Goal: Transaction & Acquisition: Purchase product/service

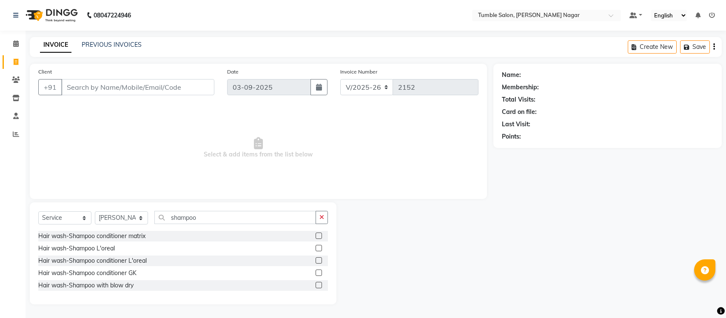
select select "8207"
select select "service"
select select "77848"
drag, startPoint x: 218, startPoint y: 222, endPoint x: 241, endPoint y: 219, distance: 23.1
click at [218, 222] on input "shampoo" at bounding box center [235, 217] width 162 height 13
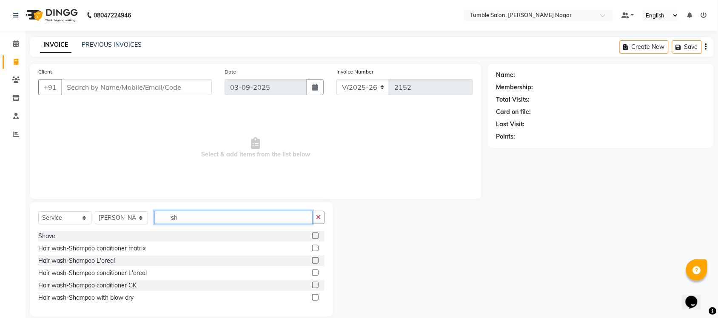
type input "s"
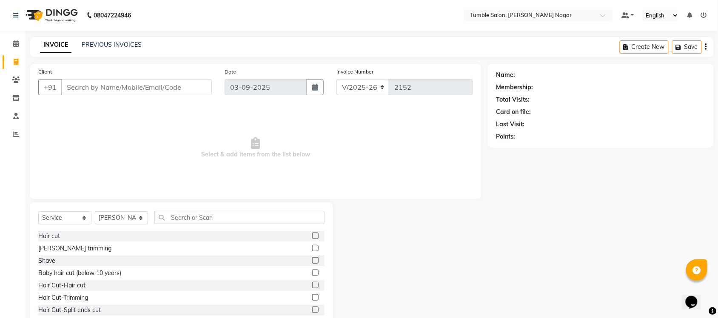
click at [312, 237] on label at bounding box center [315, 236] width 6 height 6
click at [312, 237] on input "checkbox" at bounding box center [315, 237] width 6 height 6
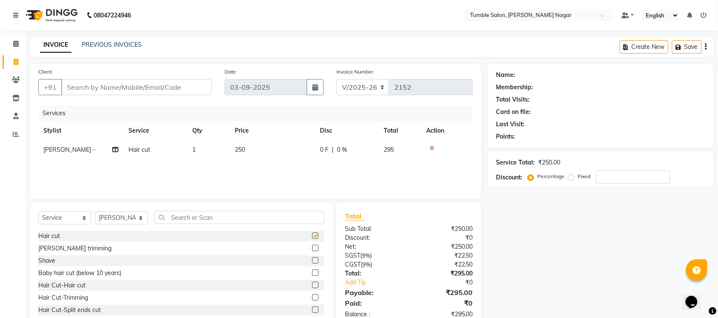
checkbox input "false"
drag, startPoint x: 142, startPoint y: 220, endPoint x: 143, endPoint y: 225, distance: 4.7
click at [142, 220] on select "Select Stylist Finance id Fiza Abbasi Govind Krishna Lokesh Mahender Muskan Nee…" at bounding box center [121, 217] width 53 height 13
select select "77846"
click at [95, 211] on select "Select Stylist Finance id Fiza Abbasi Govind Krishna Lokesh Mahender Muskan Nee…" at bounding box center [121, 217] width 53 height 13
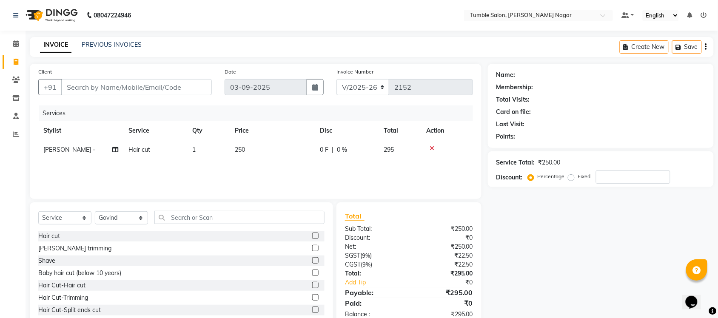
click at [312, 233] on label at bounding box center [315, 236] width 6 height 6
click at [312, 234] on input "checkbox" at bounding box center [315, 237] width 6 height 6
checkbox input "false"
click at [99, 87] on input "Client" at bounding box center [136, 87] width 151 height 16
type input "0"
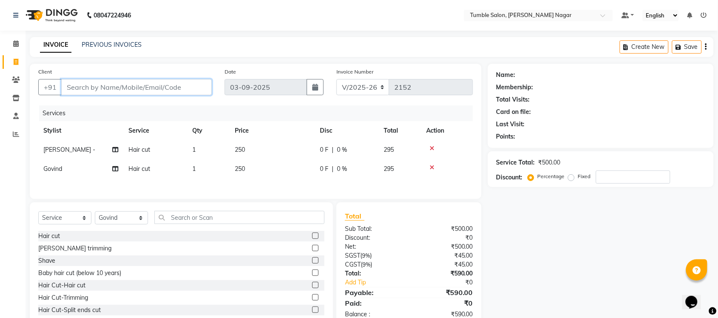
type input "0"
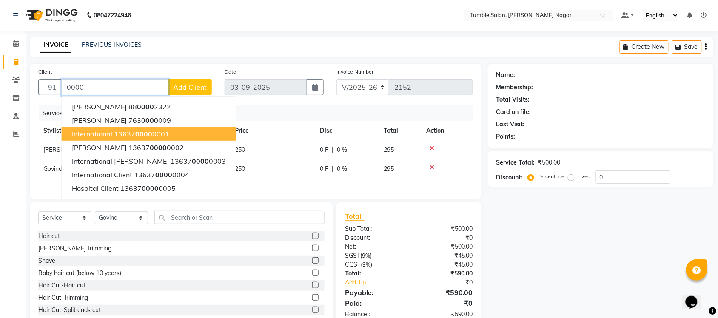
click at [105, 130] on span "international" at bounding box center [92, 134] width 40 height 9
type input "1363700000001"
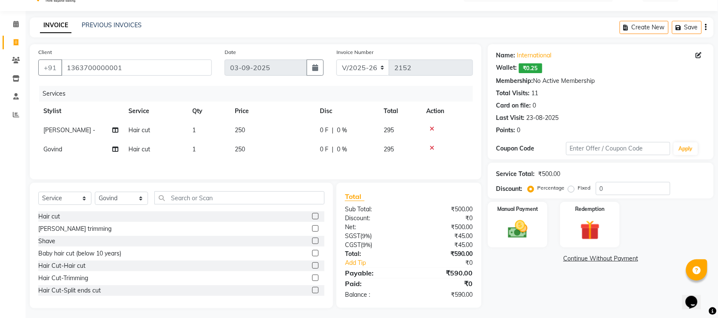
scroll to position [25, 0]
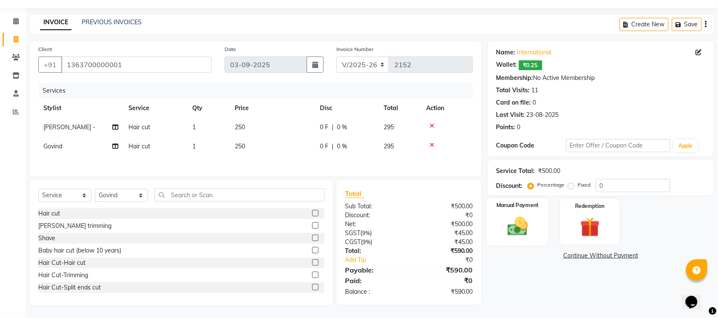
click at [520, 218] on img at bounding box center [517, 226] width 33 height 23
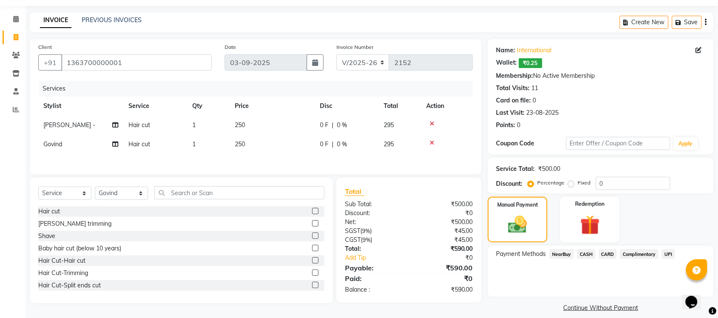
click at [588, 255] on span "CASH" at bounding box center [586, 254] width 18 height 10
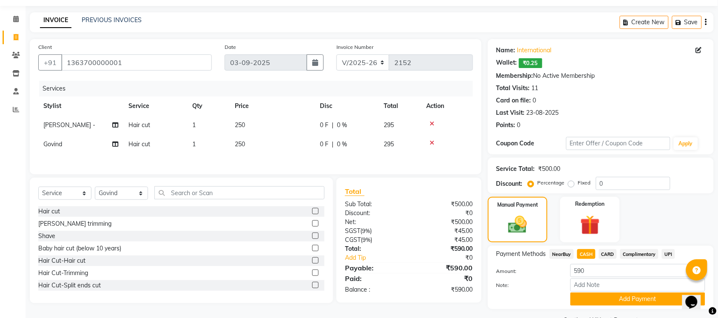
scroll to position [45, 0]
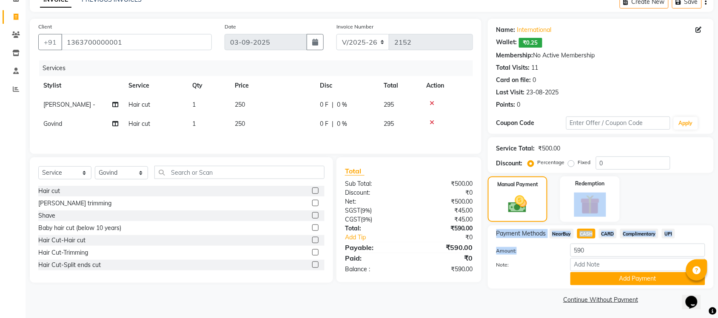
drag, startPoint x: 718, startPoint y: 213, endPoint x: 720, endPoint y: 252, distance: 39.6
click at [718, 252] on html "08047224946 Select Location × Tumble Salon, Uttam Nagar Default Panel My Panel …" at bounding box center [359, 114] width 718 height 318
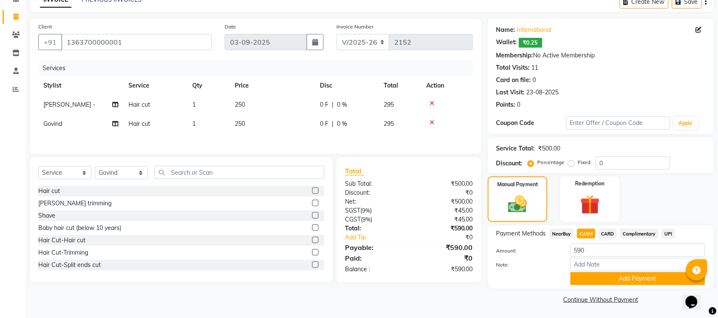
click at [701, 152] on div "Service Total: ₹500.00" at bounding box center [600, 148] width 209 height 9
click at [637, 279] on button "Add Payment" at bounding box center [637, 278] width 135 height 13
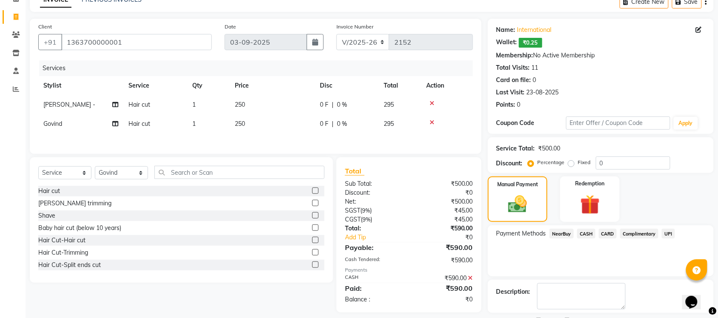
scroll to position [82, 0]
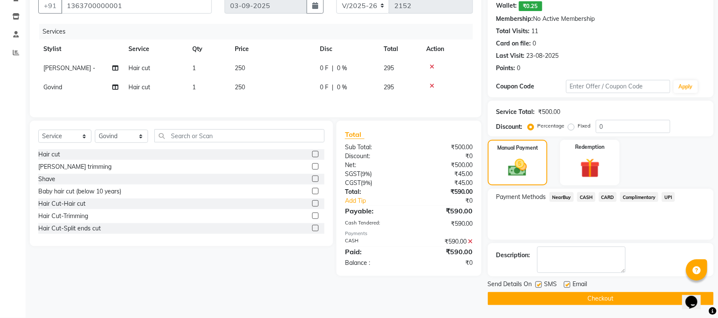
click at [602, 299] on button "Checkout" at bounding box center [601, 298] width 226 height 13
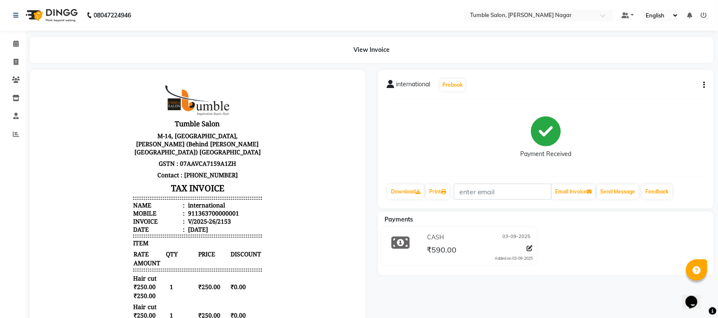
click at [704, 85] on icon "button" at bounding box center [705, 85] width 2 height 0
click at [678, 84] on div "Split Service Amount" at bounding box center [662, 85] width 58 height 11
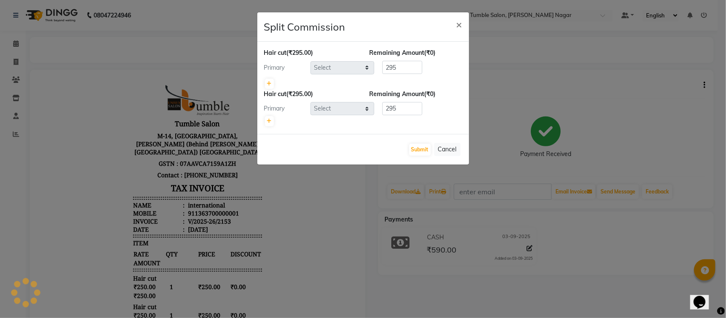
select select "77848"
select select "77846"
click at [647, 134] on ngb-modal-window "Split Commission × Hair cut (₹295.00) Remaining Amount (₹0) Primary Select Fina…" at bounding box center [363, 159] width 726 height 318
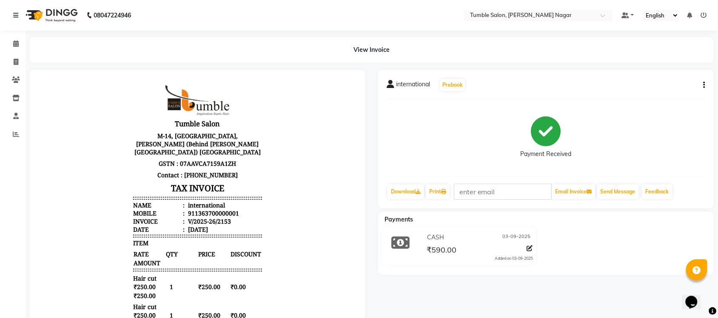
click at [706, 83] on div "international Prebook Payment Received Download Print Email Invoice Send Messag…" at bounding box center [546, 139] width 336 height 139
click at [703, 83] on button "button" at bounding box center [702, 85] width 5 height 9
click at [649, 85] on div "Split Service Amount" at bounding box center [662, 85] width 58 height 11
select select "77848"
select select "77846"
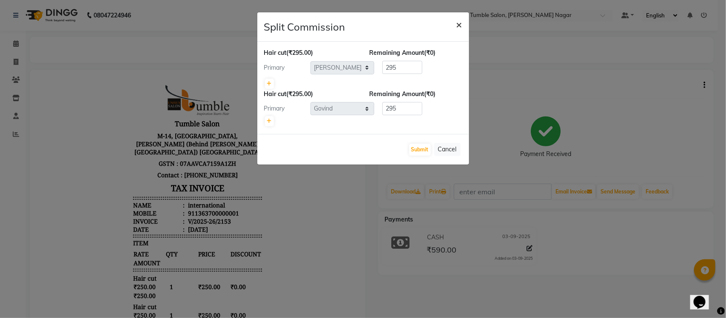
click at [460, 21] on span "×" at bounding box center [459, 24] width 6 height 13
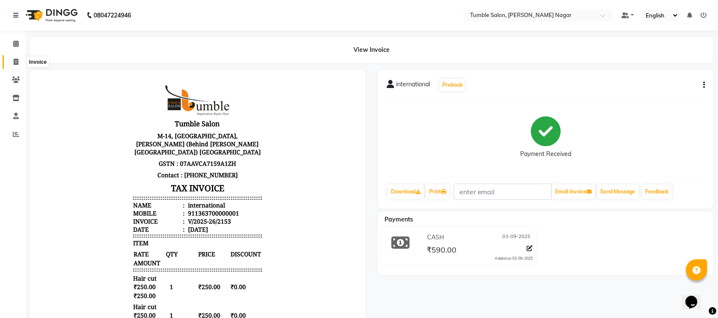
click at [15, 60] on icon at bounding box center [16, 62] width 5 height 6
select select "service"
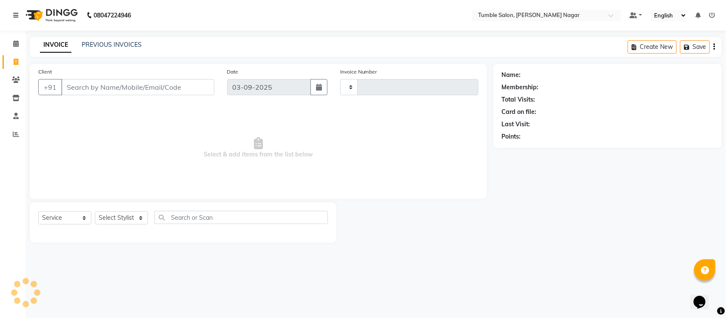
type input "2154"
select select "8207"
click at [96, 43] on link "PREVIOUS INVOICES" at bounding box center [112, 45] width 60 height 8
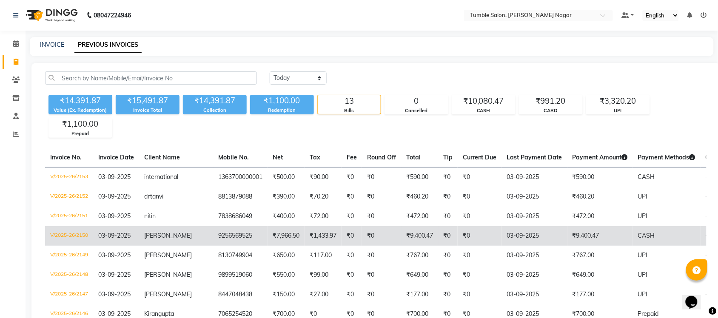
click at [71, 234] on td "V/2025-26/2150" at bounding box center [69, 236] width 48 height 20
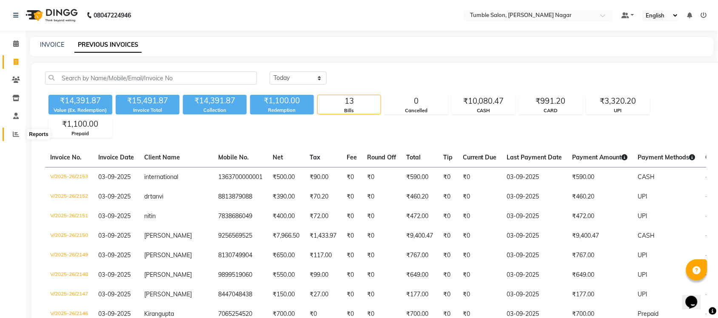
click at [11, 134] on span at bounding box center [16, 135] width 15 height 10
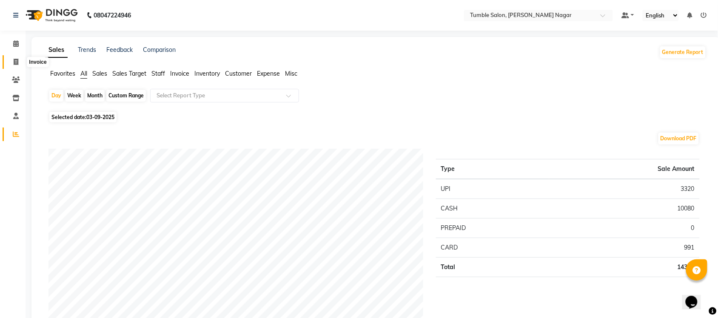
click at [9, 62] on span at bounding box center [16, 62] width 15 height 10
select select "service"
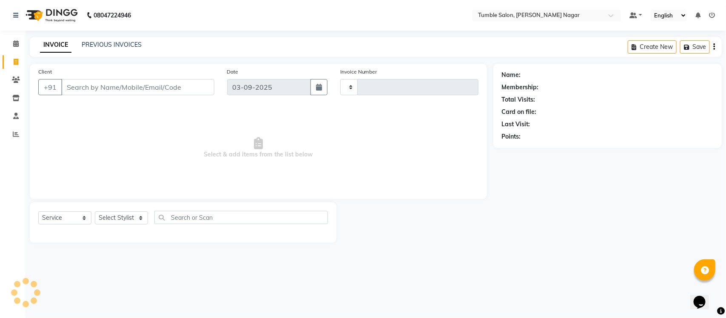
type input "2155"
select select "8207"
click at [90, 44] on link "PREVIOUS INVOICES" at bounding box center [112, 45] width 60 height 8
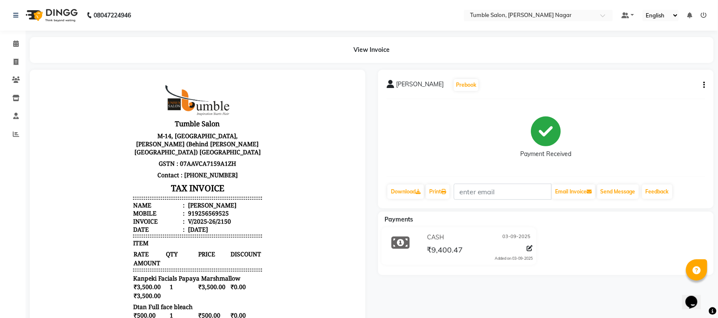
click at [704, 85] on icon "button" at bounding box center [705, 85] width 2 height 0
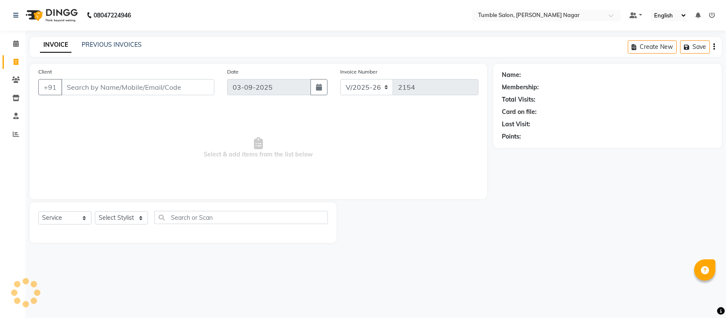
select select "8207"
select select "service"
click at [128, 217] on select "Select Stylist Finance id Fiza Abbasi Govind Krishna Lokesh Mahender Muskan Nee…" at bounding box center [121, 217] width 53 height 13
click at [95, 211] on select "Select Stylist Finance id Fiza Abbasi Govind Krishna Lokesh Mahender Muskan Nee…" at bounding box center [121, 217] width 53 height 13
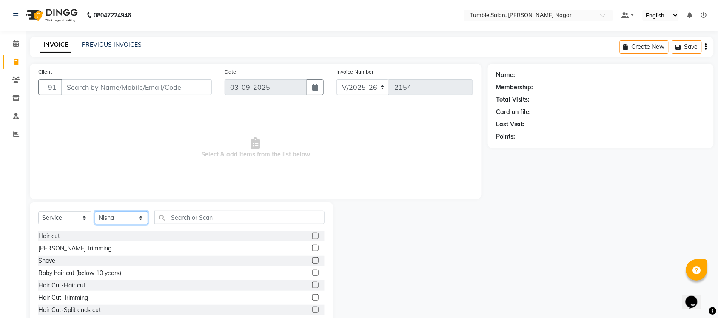
click at [118, 216] on select "Select Stylist Finance id Fiza Abbasi Govind Krishna Lokesh Mahender Muskan Nee…" at bounding box center [121, 217] width 53 height 13
select select "77852"
click at [95, 211] on select "Select Stylist Finance id Fiza Abbasi Govind Krishna Lokesh Mahender Muskan Nee…" at bounding box center [121, 217] width 53 height 13
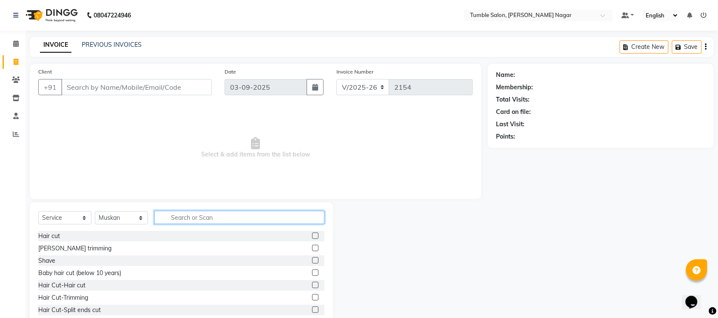
click at [202, 217] on input "text" at bounding box center [239, 217] width 170 height 13
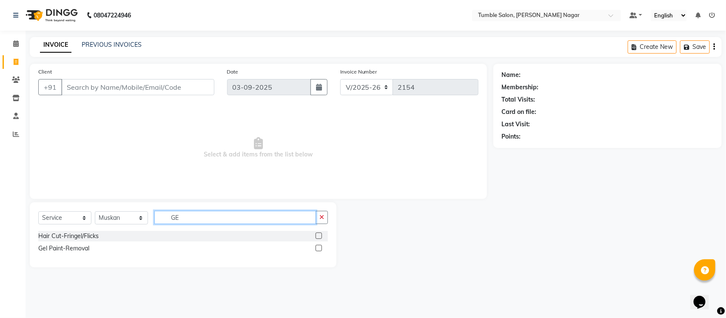
type input "G"
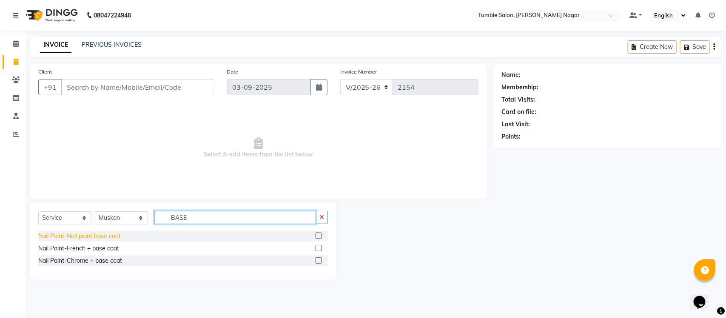
type input "BASE"
click at [99, 234] on div "Nail Paint-Nail paint base coat" at bounding box center [79, 236] width 83 height 9
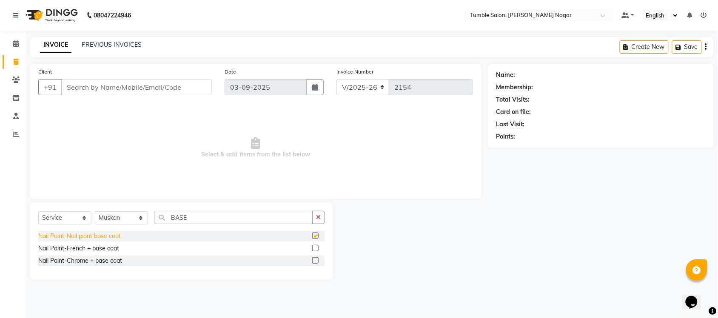
checkbox input "false"
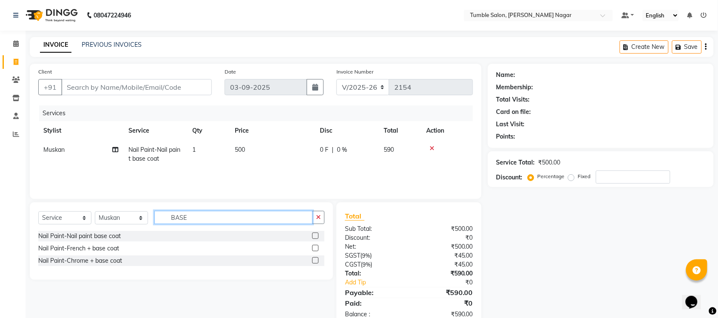
drag, startPoint x: 196, startPoint y: 218, endPoint x: 145, endPoint y: 217, distance: 51.5
click at [145, 217] on div "Select Service Product Membership Package Voucher Prepaid Gift Card Select Styl…" at bounding box center [181, 221] width 286 height 20
click at [241, 145] on td "500" at bounding box center [272, 154] width 85 height 28
select select "77852"
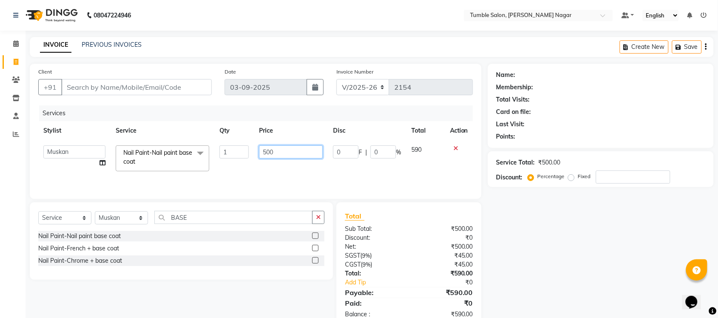
click at [266, 152] on input "500" at bounding box center [291, 151] width 64 height 13
drag, startPoint x: 277, startPoint y: 152, endPoint x: 174, endPoint y: 139, distance: 104.1
click at [174, 139] on table "Stylist Service Qty Price Disc Total Action Finance id Fiza Abbasi Govind Krish…" at bounding box center [255, 148] width 435 height 55
type input "650"
click at [550, 235] on div "Name: Membership: Total Visits: Card on file: Last Visit: Points: Service Total…" at bounding box center [604, 196] width 232 height 264
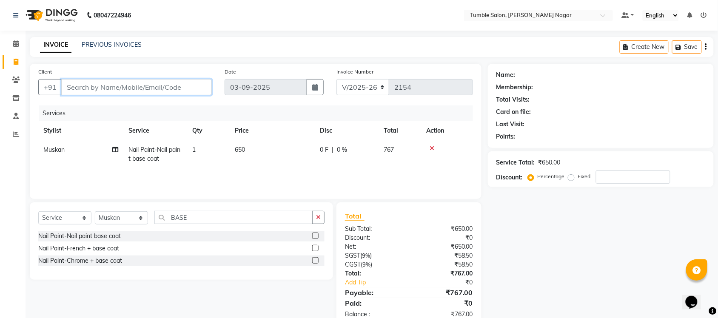
click at [139, 88] on input "Client" at bounding box center [136, 87] width 151 height 16
type input "8"
type input "0"
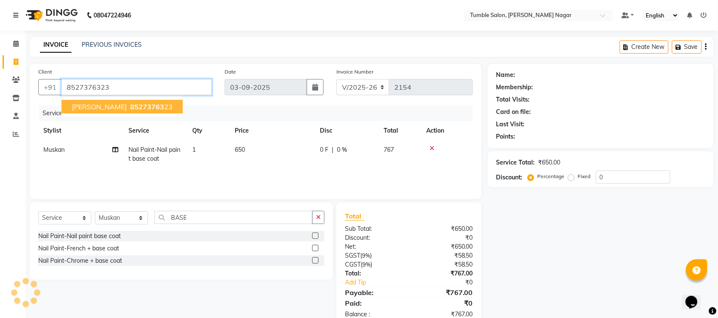
type input "8527376323"
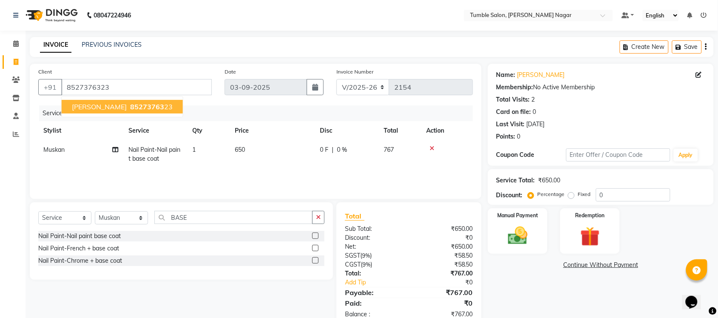
click at [132, 105] on span "85273763" at bounding box center [147, 107] width 34 height 9
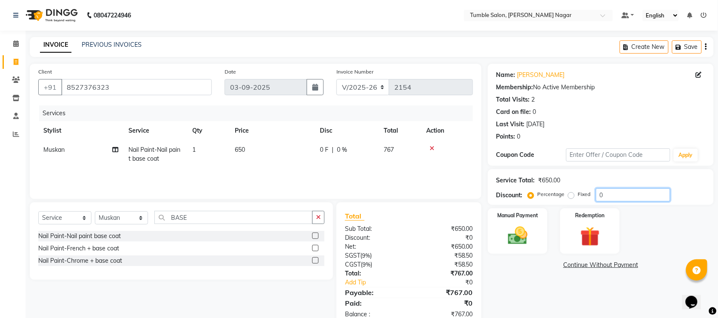
drag, startPoint x: 607, startPoint y: 192, endPoint x: 588, endPoint y: 191, distance: 18.8
click at [588, 191] on div "Percentage Fixed 0" at bounding box center [600, 194] width 141 height 13
type input "40"
click at [528, 299] on div "Name: Sakshi Pawar Membership: No Active Membership Total Visits: 2 Card on fil…" at bounding box center [604, 196] width 232 height 264
click at [521, 241] on img at bounding box center [517, 235] width 33 height 23
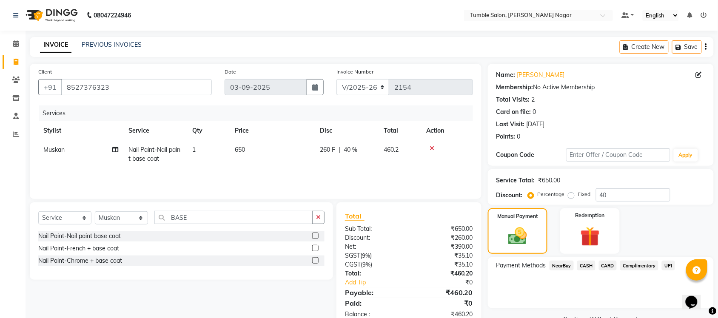
click at [672, 266] on span "UPI" at bounding box center [668, 266] width 13 height 10
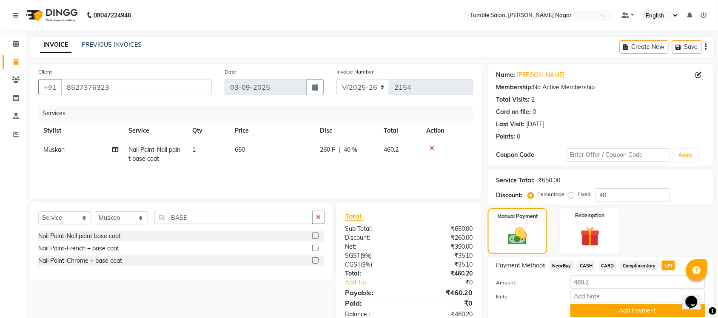
scroll to position [32, 0]
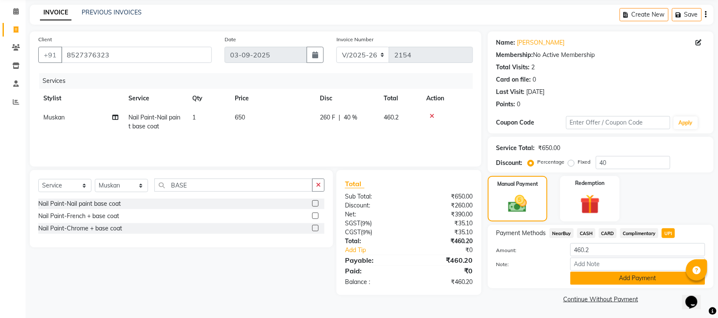
click at [604, 276] on button "Add Payment" at bounding box center [637, 278] width 135 height 13
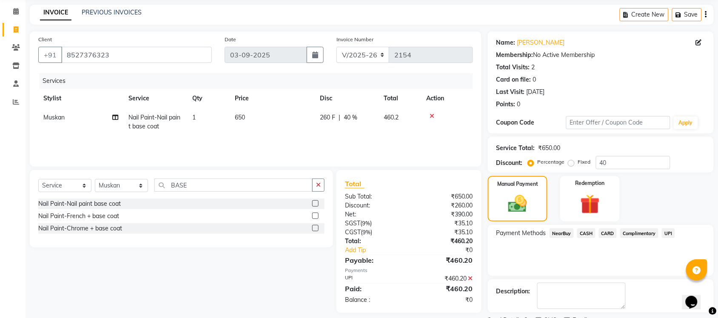
scroll to position [68, 0]
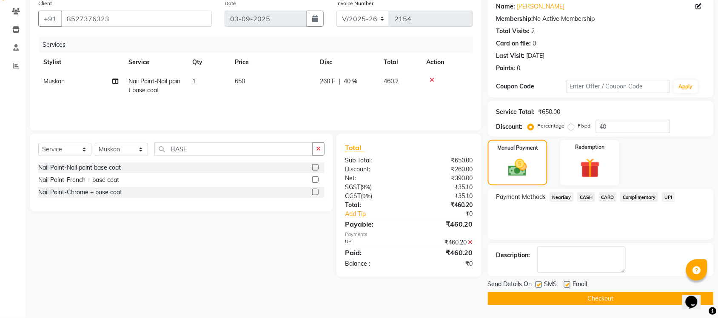
click at [541, 299] on button "Checkout" at bounding box center [601, 298] width 226 height 13
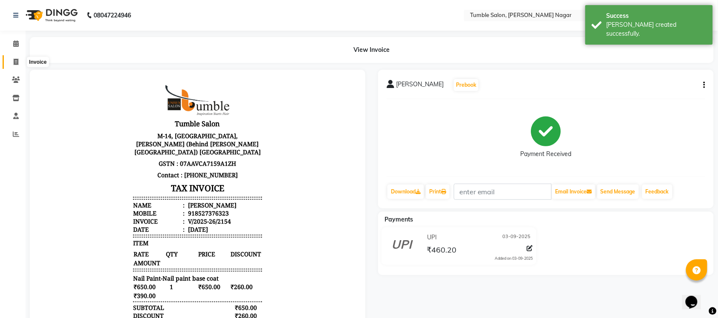
click at [14, 59] on icon at bounding box center [16, 62] width 5 height 6
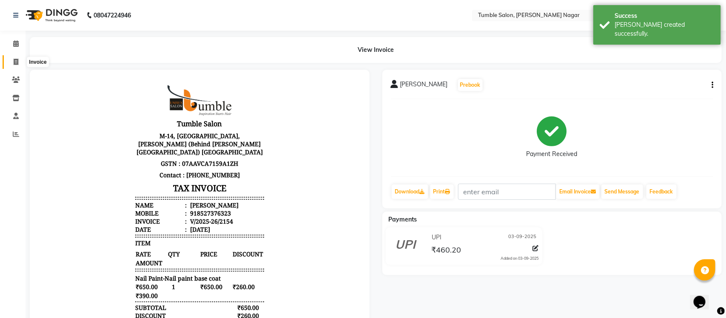
select select "service"
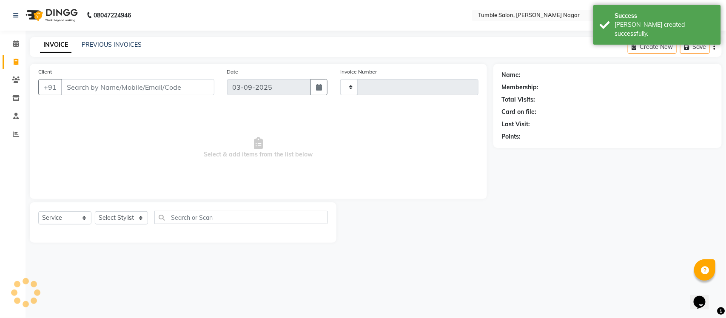
type input "2155"
select select "8207"
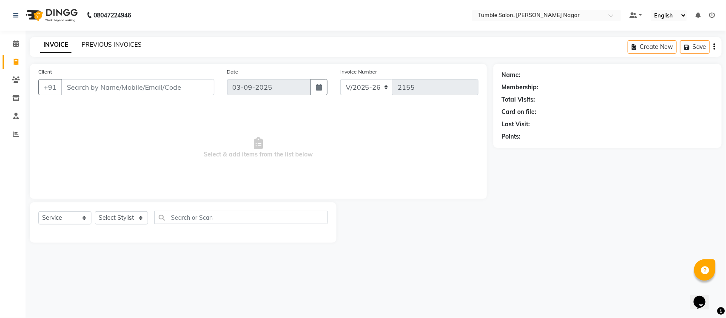
click at [97, 45] on link "PREVIOUS INVOICES" at bounding box center [112, 45] width 60 height 8
select select "8207"
select select "service"
click at [88, 42] on link "PREVIOUS INVOICES" at bounding box center [112, 45] width 60 height 8
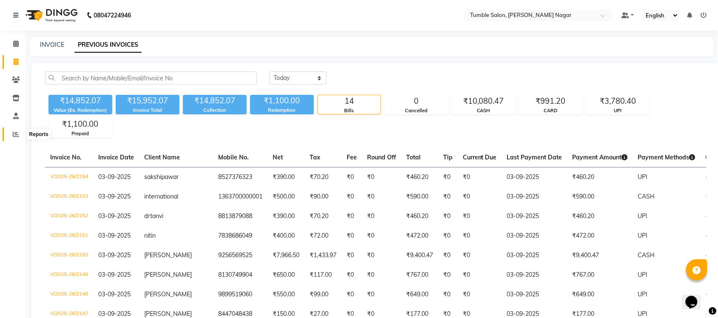
click at [14, 135] on icon at bounding box center [16, 134] width 6 height 6
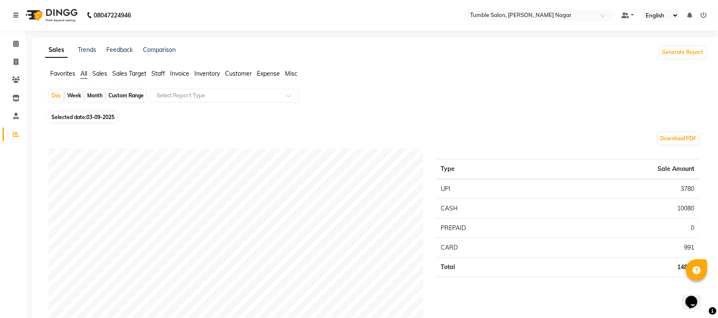
click at [160, 74] on span "Staff" at bounding box center [158, 74] width 14 height 8
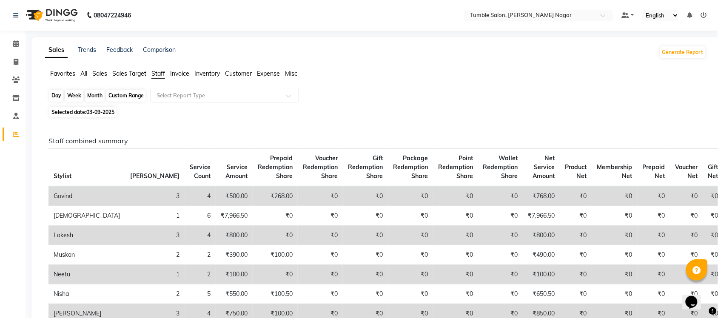
click at [54, 98] on div "Day" at bounding box center [56, 96] width 14 height 12
select select "9"
select select "2025"
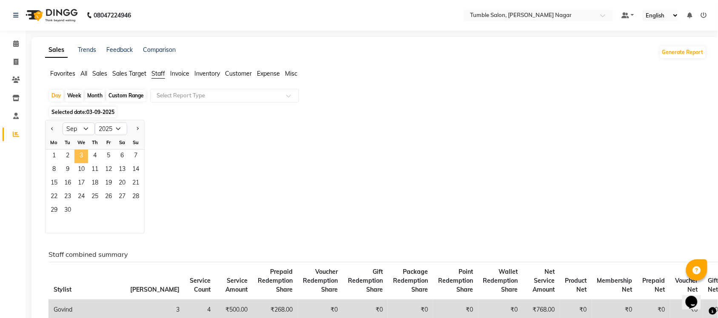
click at [83, 157] on span "3" at bounding box center [81, 157] width 14 height 14
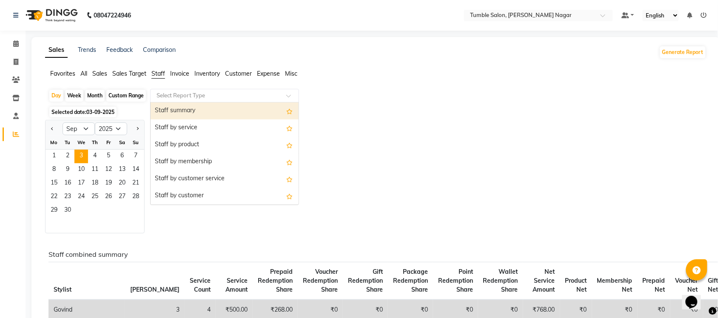
click at [290, 94] on span at bounding box center [291, 98] width 11 height 9
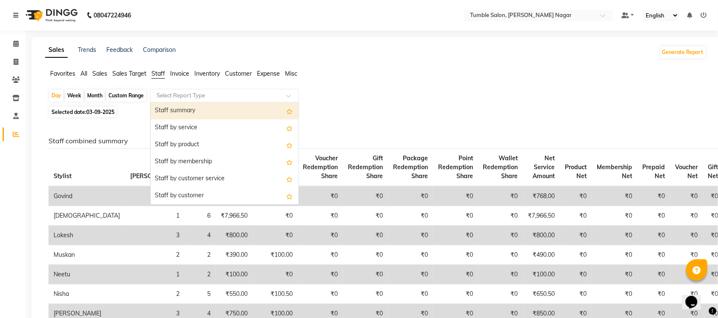
click at [224, 109] on div "Staff summary" at bounding box center [225, 111] width 148 height 17
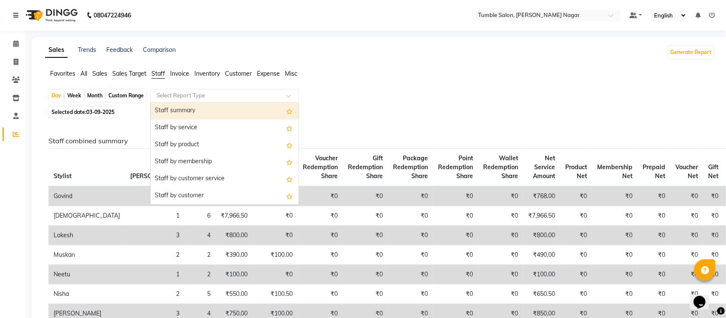
select select "full_report"
select select "csv"
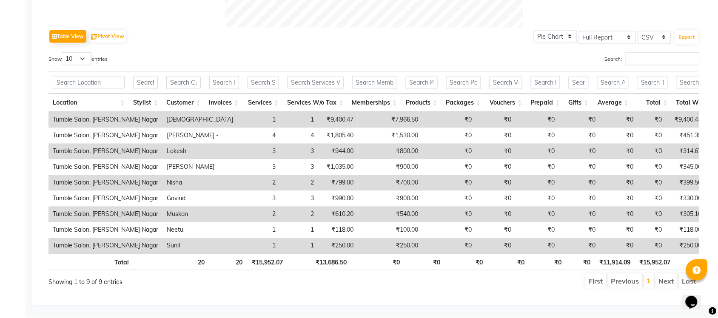
scroll to position [413, 0]
drag, startPoint x: 430, startPoint y: 146, endPoint x: 399, endPoint y: 26, distance: 123.5
click at [399, 28] on div "Table View Pivot View Pie Chart Bar Chart Select Full Report Filtered Report Se…" at bounding box center [373, 37] width 651 height 18
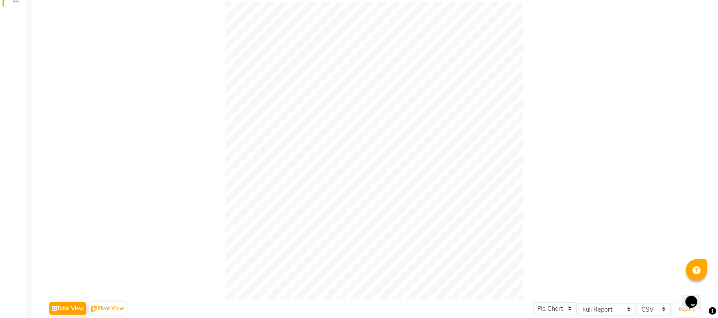
scroll to position [0, 0]
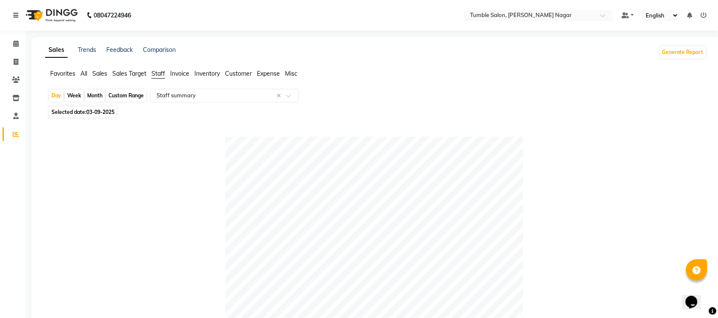
click at [84, 73] on span "All" at bounding box center [83, 74] width 7 height 8
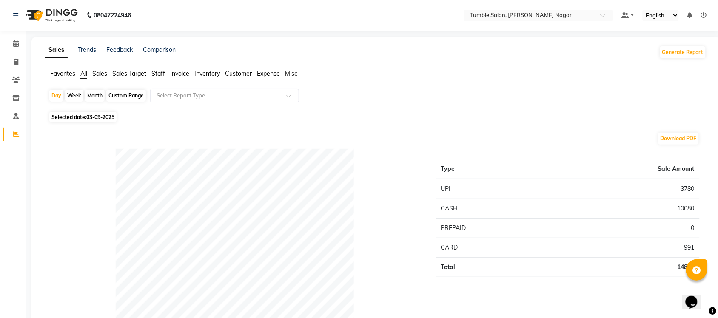
click at [94, 97] on div "Month" at bounding box center [95, 96] width 20 height 12
select select "9"
select select "2025"
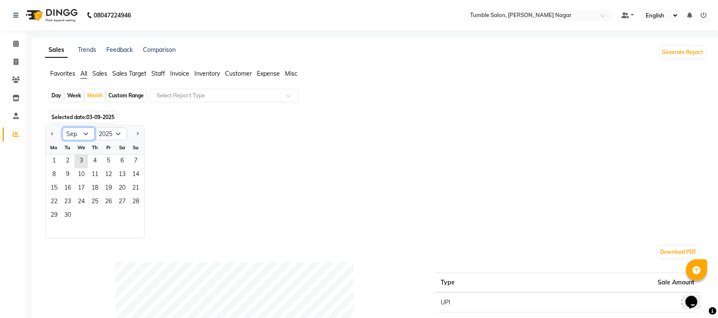
click at [88, 137] on select "Jan Feb Mar Apr May Jun Jul Aug Sep Oct Nov Dec" at bounding box center [79, 134] width 32 height 13
select select "8"
click at [63, 128] on select "Jan Feb Mar Apr May Jun Jul Aug Sep Oct Nov Dec" at bounding box center [79, 134] width 32 height 13
click at [111, 168] on span "1" at bounding box center [109, 162] width 14 height 14
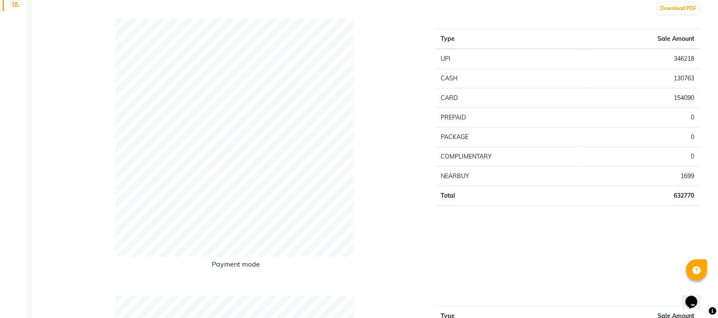
scroll to position [122, 0]
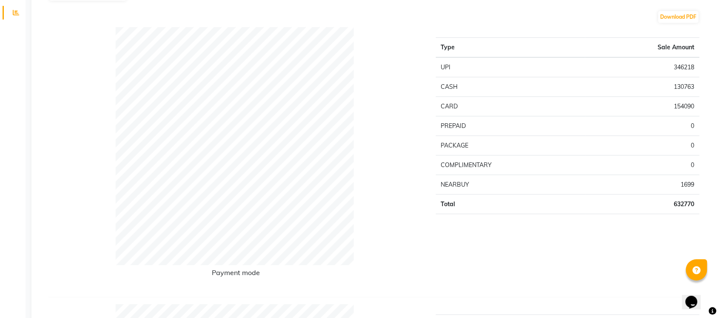
click at [383, 92] on div "Payment mode" at bounding box center [235, 158] width 387 height 263
click at [377, 180] on div "Payment mode" at bounding box center [235, 158] width 387 height 263
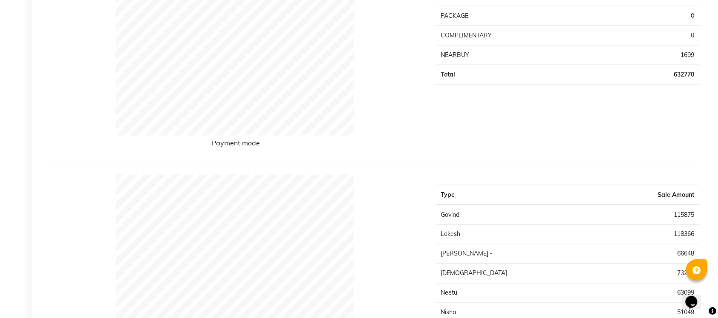
scroll to position [0, 0]
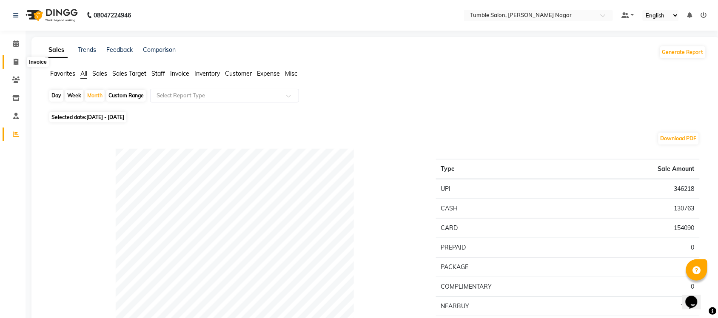
click at [15, 59] on icon at bounding box center [16, 62] width 5 height 6
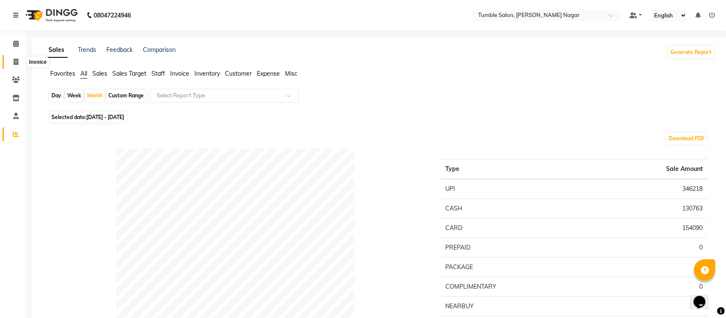
select select "service"
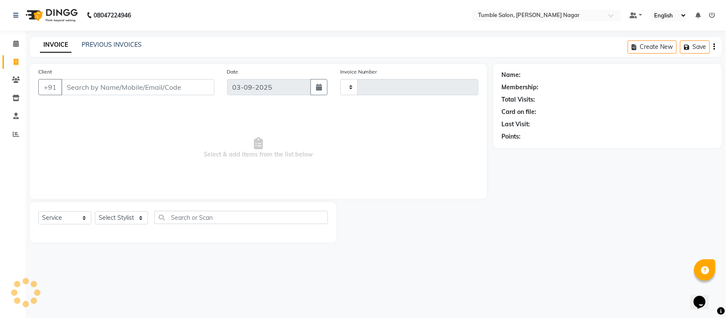
type input "2155"
select select "8207"
click at [120, 48] on link "PREVIOUS INVOICES" at bounding box center [112, 45] width 60 height 8
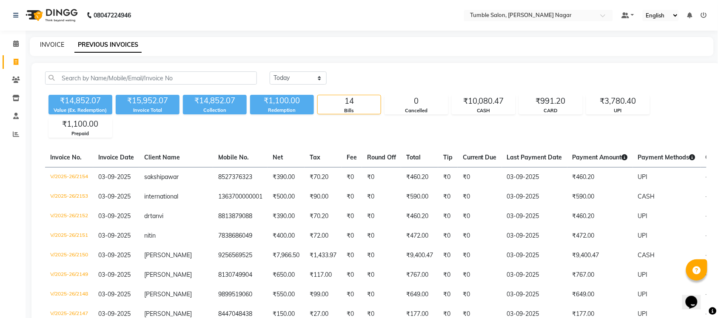
click at [54, 45] on link "INVOICE" at bounding box center [52, 45] width 24 height 8
select select "service"
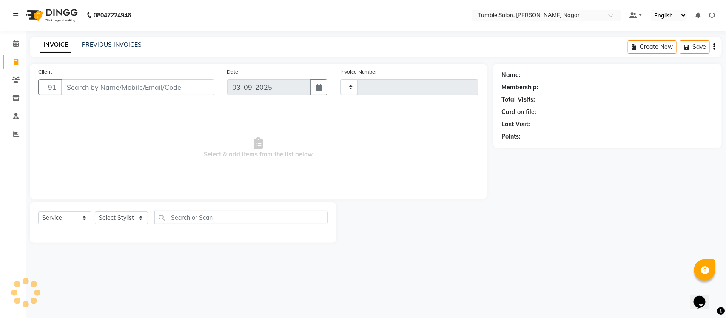
type input "2155"
select select "8207"
click at [116, 64] on div "Client +91 Date 03-09-2025 Invoice Number V/2025 V/2025-26 2155 Select & add it…" at bounding box center [258, 131] width 457 height 135
click at [114, 216] on select "Select Stylist Finance id Fiza Abbasi Govind Krishna Lokesh Mahender Muskan Nee…" at bounding box center [121, 217] width 53 height 13
select select "77846"
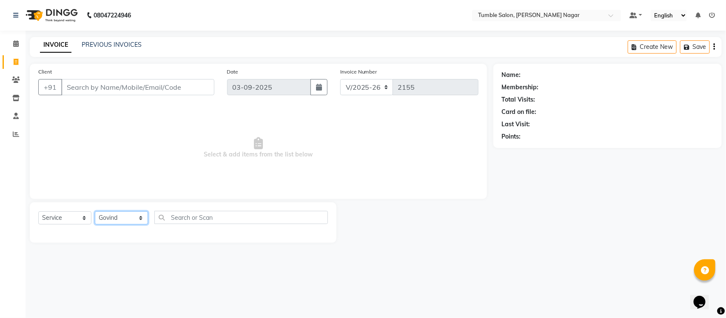
click at [95, 211] on select "Select Stylist Finance id Fiza Abbasi Govind Krishna Lokesh Mahender Muskan Nee…" at bounding box center [121, 217] width 53 height 13
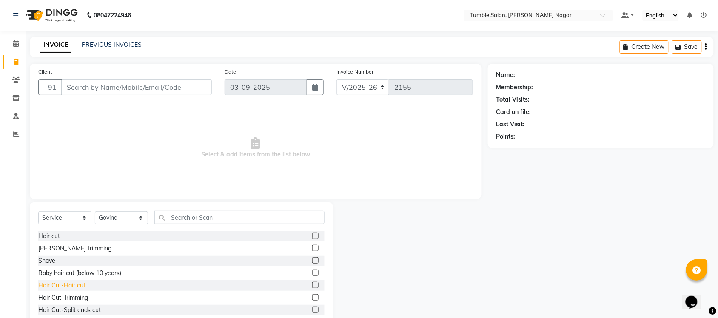
click at [48, 284] on div "Hair Cut-Hair cut" at bounding box center [61, 285] width 47 height 9
checkbox input "false"
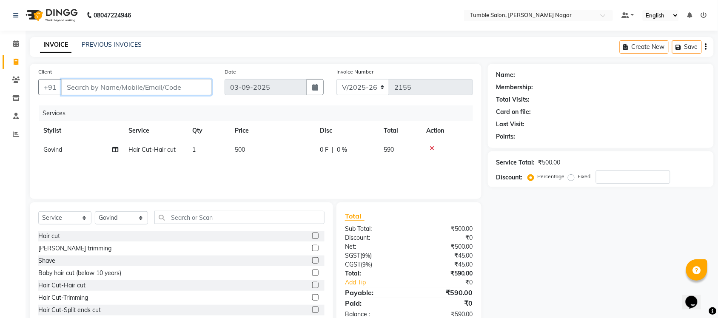
click at [144, 85] on input "Client" at bounding box center [136, 87] width 151 height 16
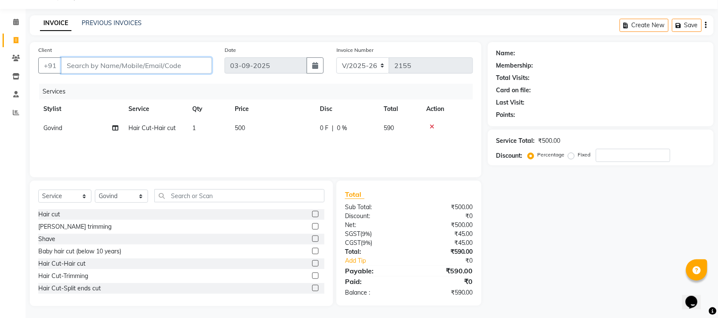
click at [108, 65] on input "Client" at bounding box center [136, 65] width 151 height 16
type input "9"
type input "0"
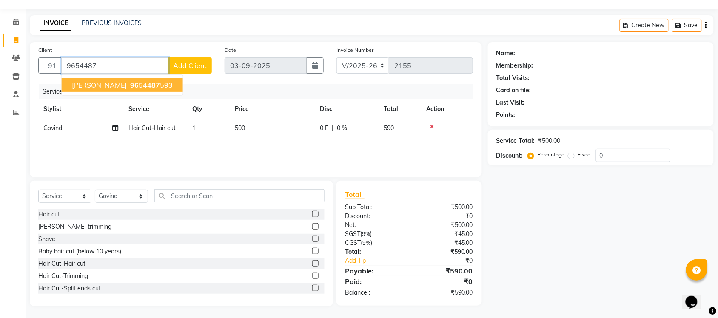
click at [130, 86] on span "9654487" at bounding box center [145, 85] width 30 height 9
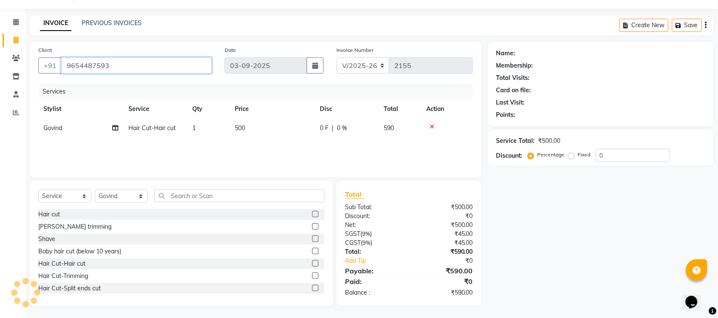
type input "9654487593"
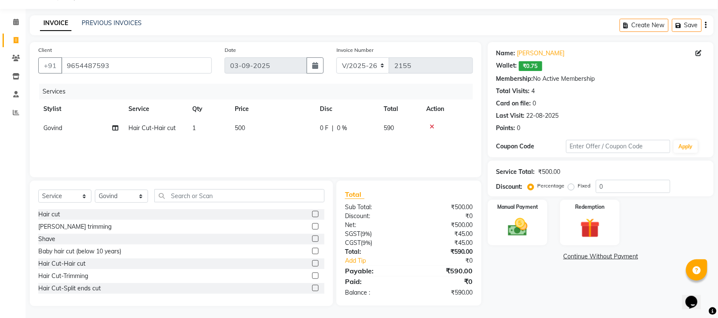
click at [508, 285] on div "Name: Lata Upreti Wallet: ₹0.75 Membership: No Active Membership Total Visits: …" at bounding box center [604, 174] width 232 height 264
click at [530, 230] on img at bounding box center [517, 227] width 33 height 23
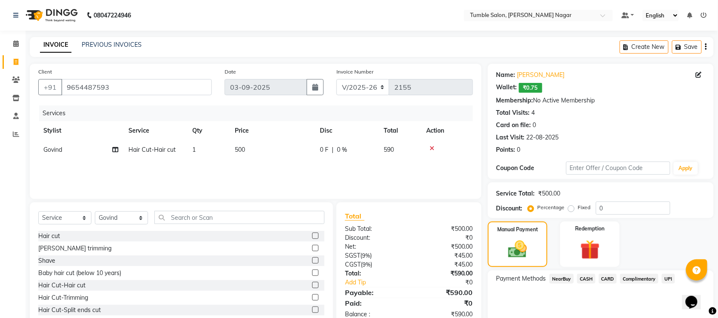
scroll to position [33, 0]
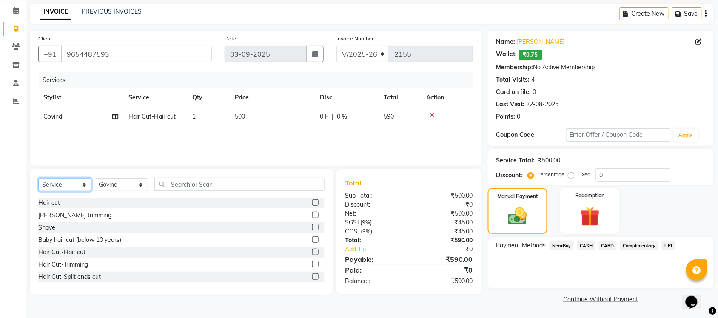
drag, startPoint x: 54, startPoint y: 186, endPoint x: 59, endPoint y: 184, distance: 5.4
click at [54, 186] on select "Select Service Product Membership Package Voucher Prepaid Gift Card" at bounding box center [64, 184] width 53 height 13
click at [38, 178] on select "Select Service Product Membership Package Voucher Prepaid Gift Card" at bounding box center [64, 184] width 53 height 13
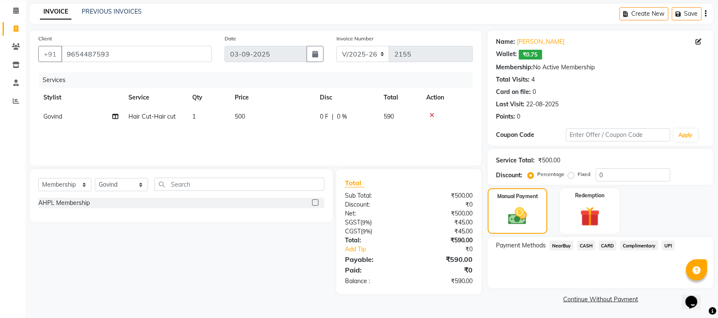
click at [56, 200] on div "AHPL Membership" at bounding box center [63, 203] width 51 height 9
select select "select"
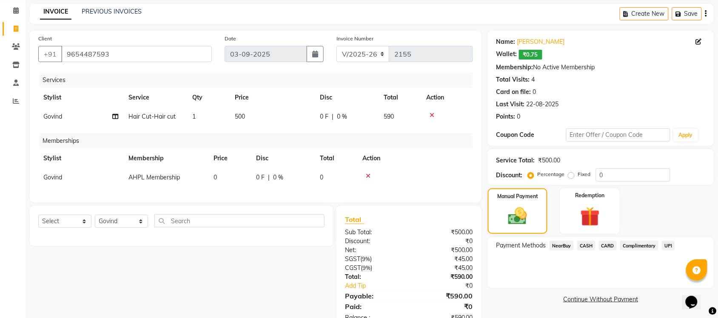
scroll to position [66, 0]
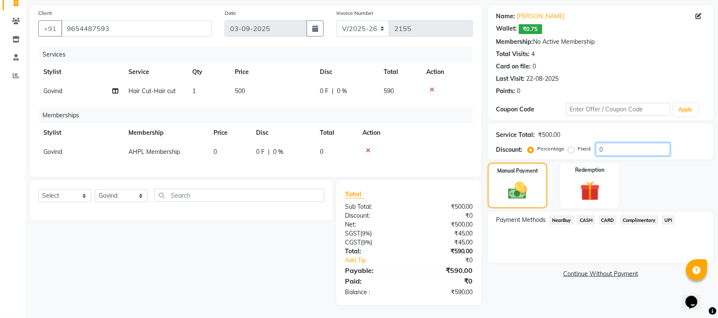
drag, startPoint x: 617, startPoint y: 142, endPoint x: 557, endPoint y: 139, distance: 60.0
click at [558, 143] on div "Percentage Fixed 0" at bounding box center [600, 149] width 141 height 13
type input "40"
click at [666, 215] on span "UPI" at bounding box center [668, 220] width 13 height 10
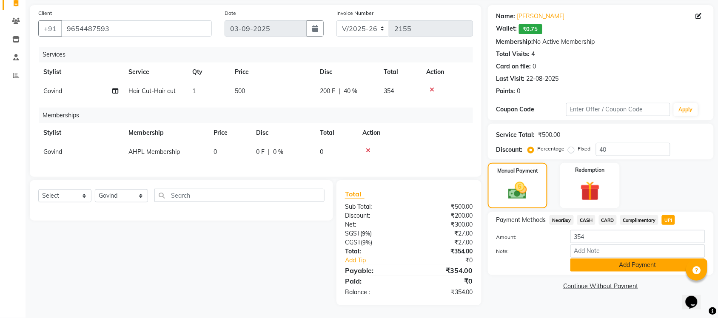
click at [602, 259] on button "Add Payment" at bounding box center [637, 265] width 135 height 13
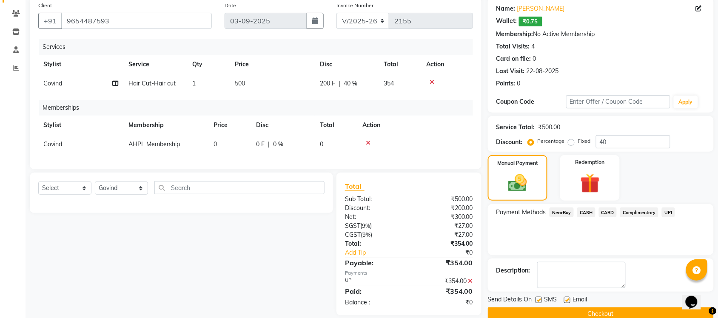
scroll to position [84, 0]
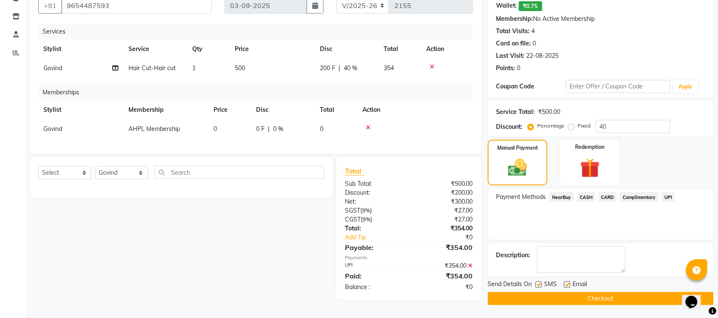
click at [590, 293] on button "Checkout" at bounding box center [601, 298] width 226 height 13
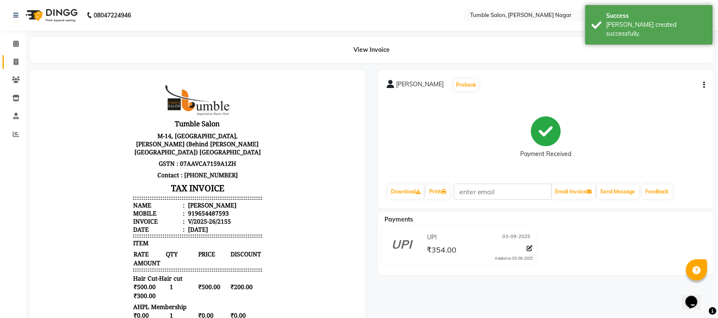
click at [14, 67] on link "Invoice" at bounding box center [13, 62] width 20 height 14
select select "service"
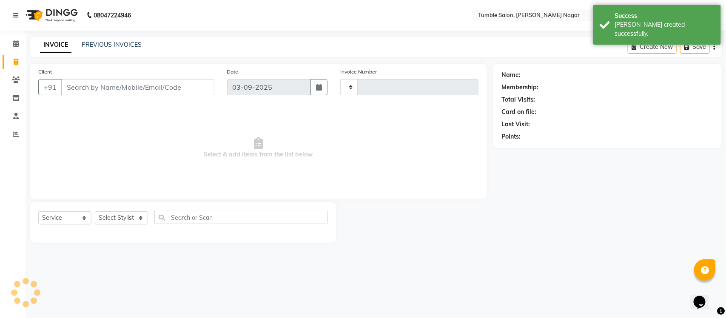
type input "2156"
select select "8207"
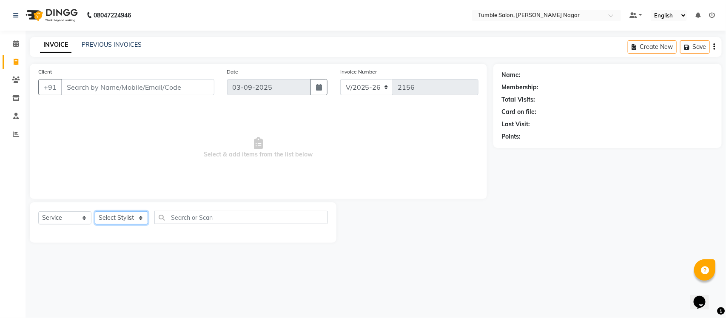
click at [107, 220] on select "Select Stylist Finance id Fiza Abbasi Govind Krishna Lokesh Mahender Muskan Nee…" at bounding box center [121, 217] width 53 height 13
select select "77847"
click at [95, 211] on select "Select Stylist Finance id Fiza Abbasi Govind Krishna Lokesh Mahender Muskan Nee…" at bounding box center [121, 217] width 53 height 13
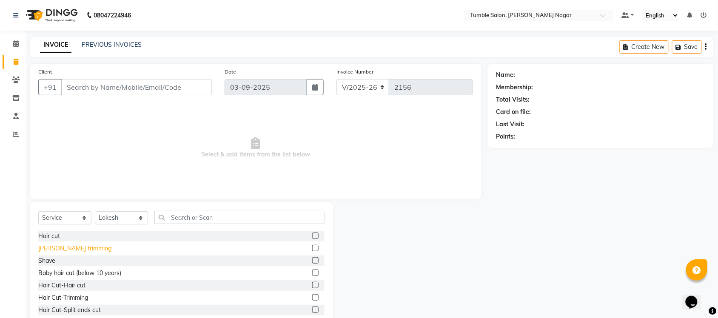
drag, startPoint x: 49, startPoint y: 234, endPoint x: 54, endPoint y: 246, distance: 12.8
click at [50, 237] on div "Hair cut" at bounding box center [49, 236] width 22 height 9
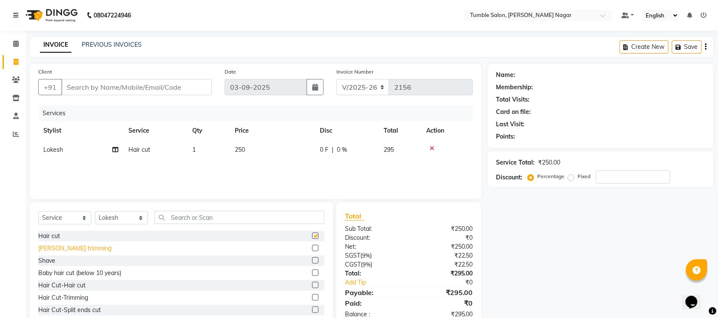
checkbox input "false"
click at [54, 246] on div "[PERSON_NAME] trimming" at bounding box center [74, 248] width 73 height 9
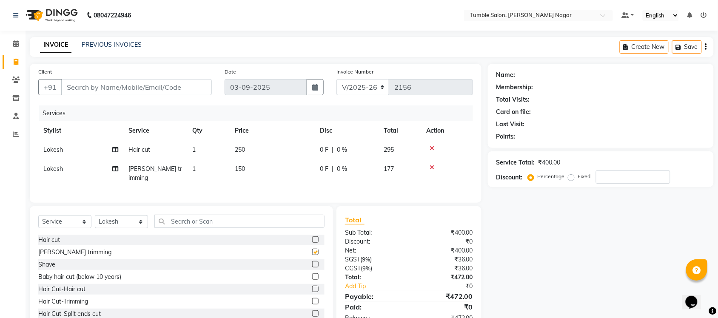
checkbox input "false"
click at [145, 84] on input "Client" at bounding box center [136, 87] width 151 height 16
type input "9"
type input "0"
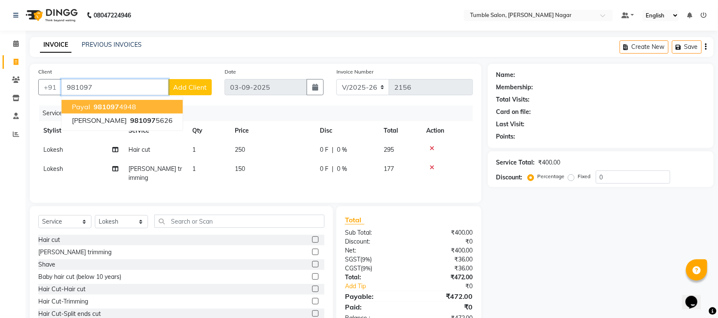
click at [103, 107] on span "981097" at bounding box center [107, 107] width 26 height 9
type input "9810974948"
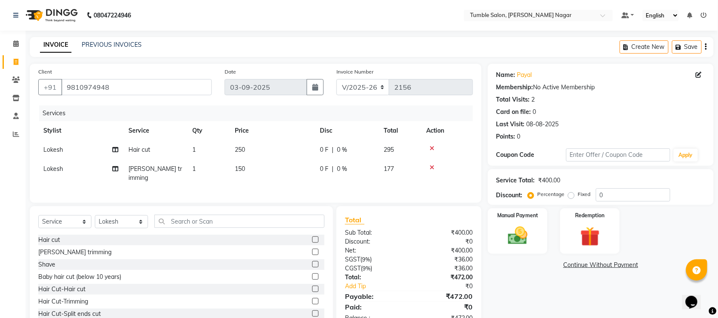
scroll to position [25, 0]
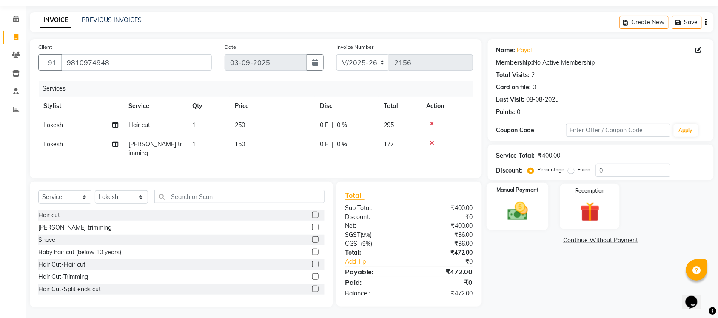
click at [501, 213] on img at bounding box center [517, 210] width 33 height 23
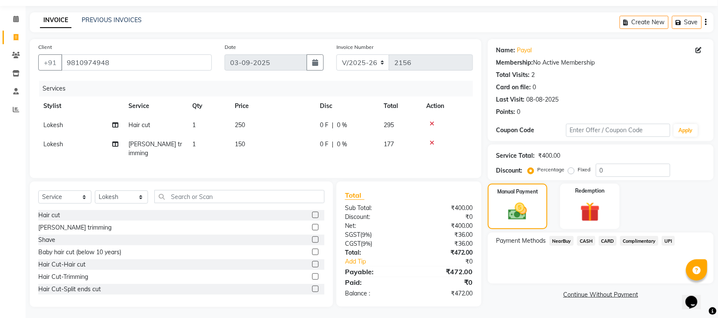
click at [669, 241] on span "UPI" at bounding box center [668, 241] width 13 height 10
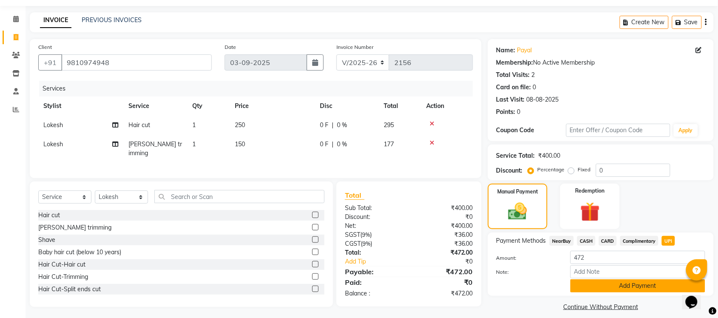
click at [601, 285] on button "Add Payment" at bounding box center [637, 285] width 135 height 13
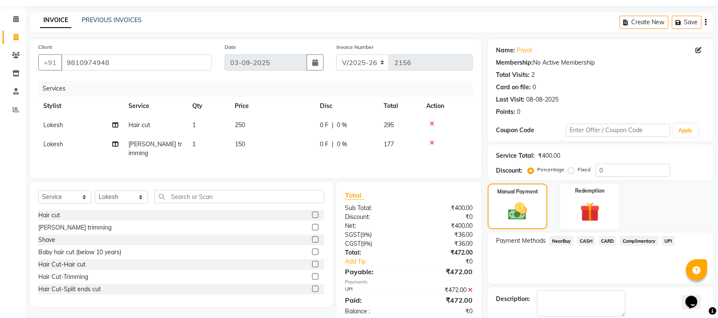
scroll to position [68, 0]
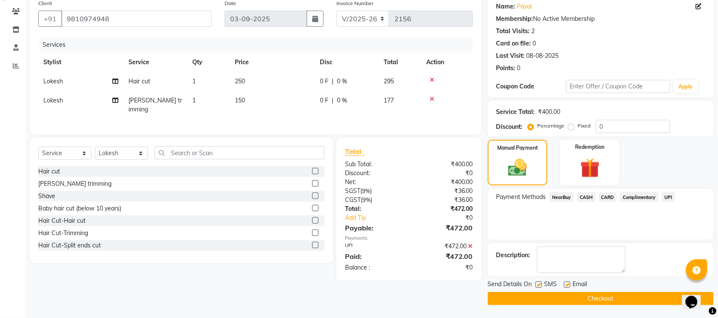
click at [469, 243] on icon at bounding box center [470, 246] width 5 height 6
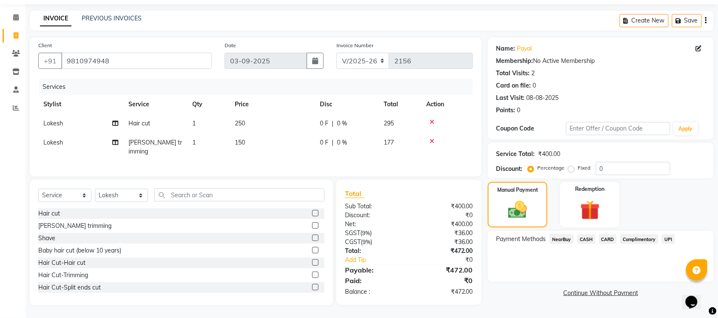
scroll to position [25, 0]
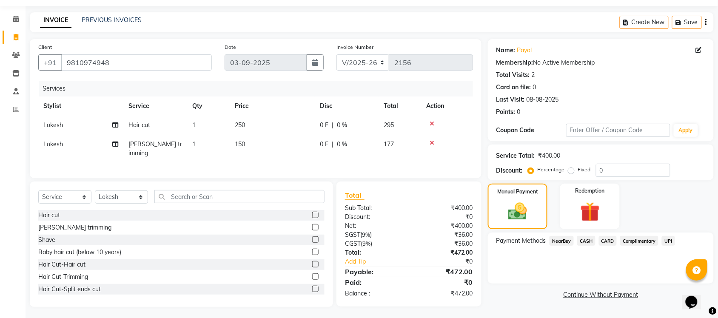
click at [588, 239] on span "CASH" at bounding box center [586, 241] width 18 height 10
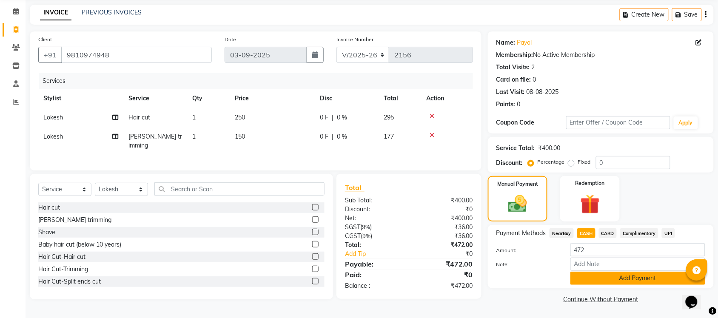
click at [590, 273] on button "Add Payment" at bounding box center [637, 278] width 135 height 13
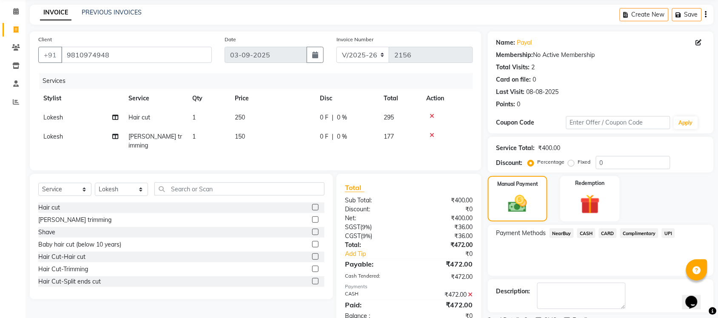
scroll to position [68, 0]
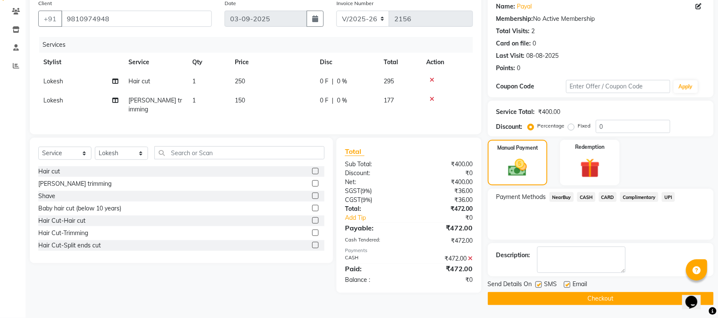
click at [619, 300] on button "Checkout" at bounding box center [601, 298] width 226 height 13
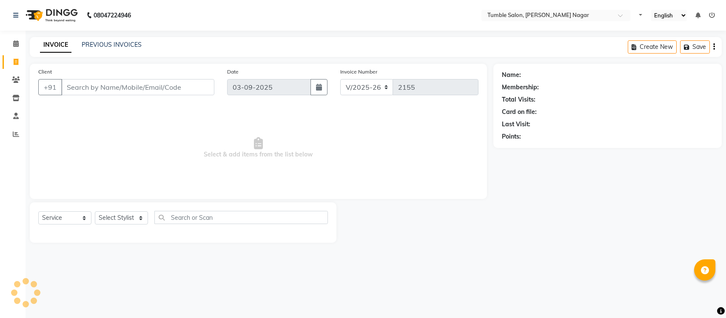
select select "8207"
select select "service"
click at [121, 217] on select "Select Stylist Finance id [PERSON_NAME] [PERSON_NAME] [PERSON_NAME] Nisha Purch…" at bounding box center [121, 217] width 53 height 13
select select "77850"
click at [95, 211] on select "Select Stylist Finance id [PERSON_NAME] [PERSON_NAME] [PERSON_NAME] Nisha Purch…" at bounding box center [121, 217] width 53 height 13
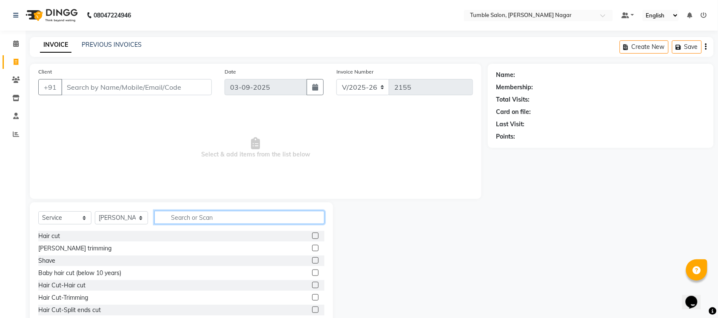
click at [181, 216] on input "text" at bounding box center [239, 217] width 170 height 13
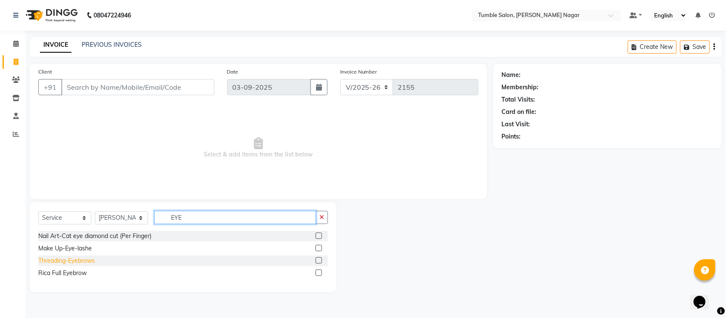
type input "EYE"
click at [75, 258] on div "Threading-Eyebrows" at bounding box center [66, 260] width 57 height 9
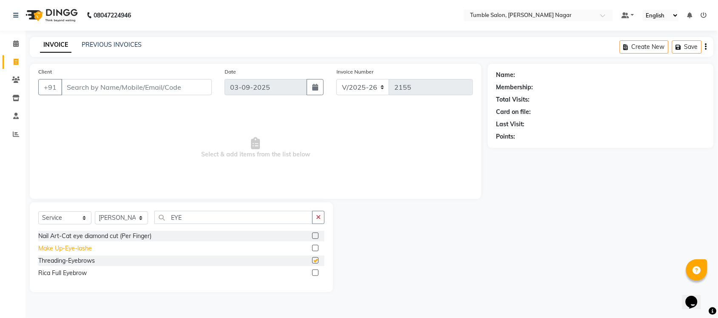
checkbox input "false"
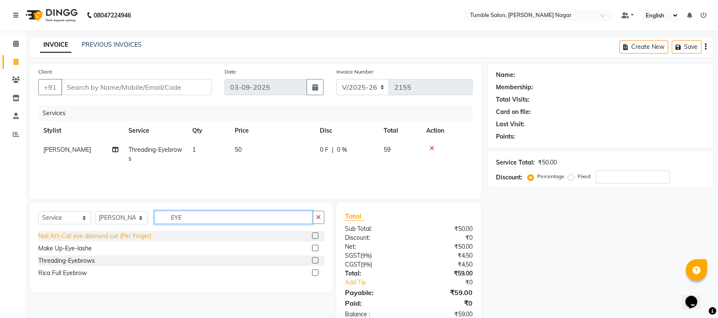
drag, startPoint x: 158, startPoint y: 228, endPoint x: 107, endPoint y: 235, distance: 51.2
click at [109, 235] on div "Select Service Product Membership Package Voucher Prepaid Gift Card Select Styl…" at bounding box center [181, 247] width 303 height 90
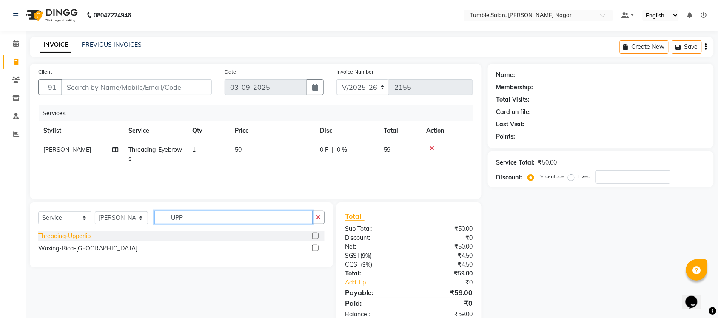
type input "UPP"
click at [72, 234] on div "Threading-Upperlip" at bounding box center [64, 236] width 52 height 9
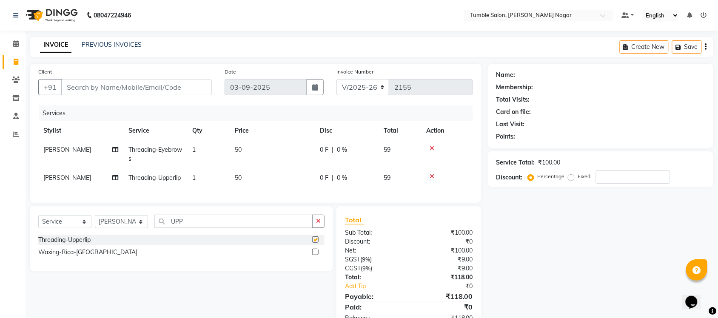
checkbox input "false"
drag, startPoint x: 205, startPoint y: 234, endPoint x: 72, endPoint y: 254, distance: 134.2
click at [77, 253] on div "Select Service Product Membership Package Voucher Prepaid Gift Card Select Styl…" at bounding box center [181, 238] width 303 height 65
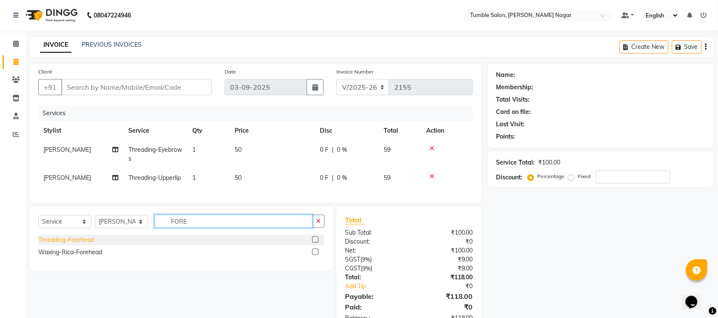
type input "FORE"
click at [71, 245] on div "Threading-Forehead" at bounding box center [66, 240] width 56 height 9
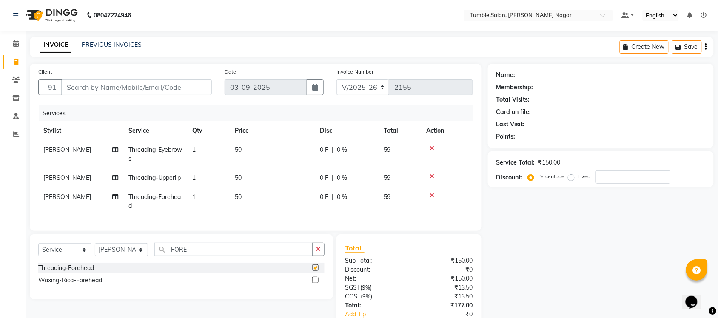
checkbox input "false"
click at [320, 256] on button "button" at bounding box center [318, 249] width 12 height 13
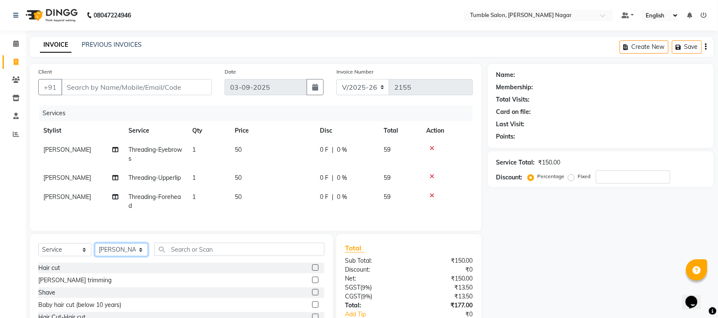
click at [108, 256] on select "Select Stylist Finance id Fiza Abbasi Govind Krishna Lokesh Mahender Muskan Nee…" at bounding box center [121, 249] width 53 height 13
select select "89715"
click at [95, 256] on select "Select Stylist Finance id Fiza Abbasi Govind Krishna Lokesh Mahender Muskan Nee…" at bounding box center [121, 249] width 53 height 13
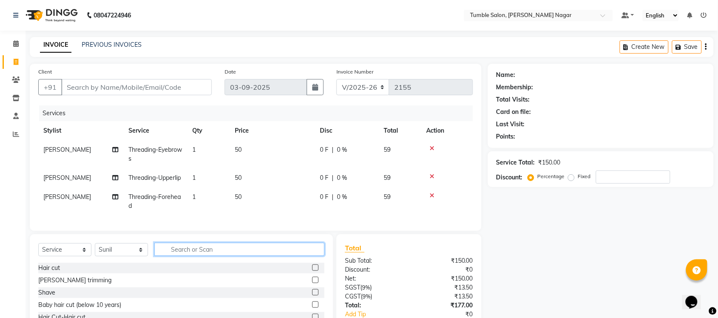
click at [205, 256] on input "text" at bounding box center [239, 249] width 170 height 13
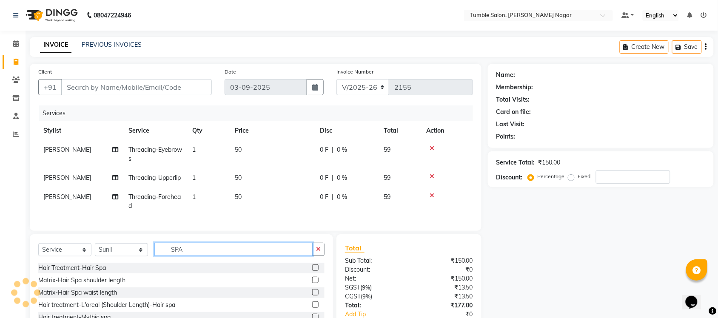
scroll to position [71, 0]
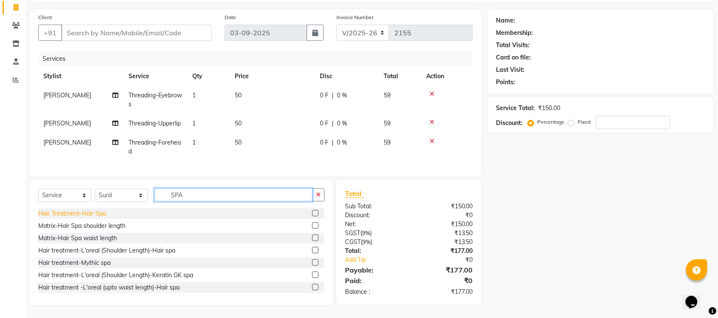
type input "SPA"
click at [84, 214] on div "Hair Treatment-Hair Spa" at bounding box center [72, 213] width 68 height 9
checkbox input "false"
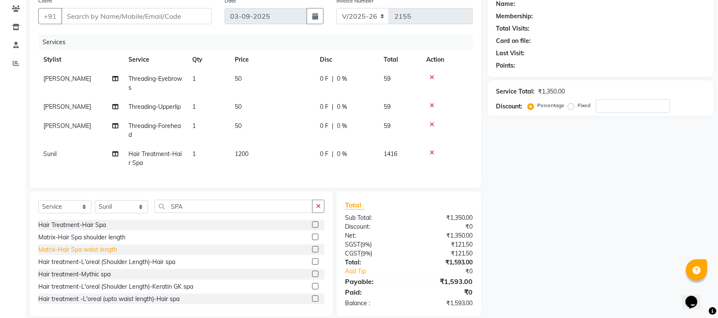
click at [95, 254] on div "Matrix-Hair Spa waist length" at bounding box center [77, 249] width 79 height 9
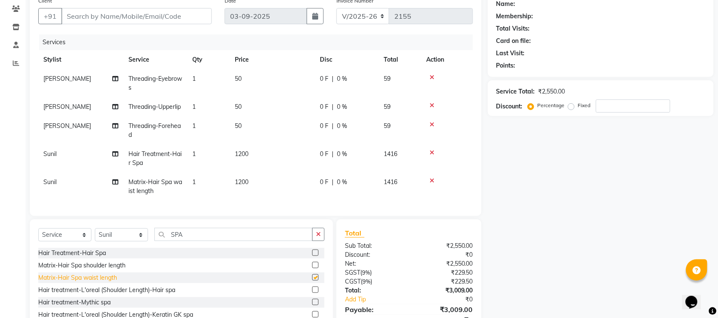
checkbox input "false"
click at [100, 270] on div "Matrix-Hair Spa shoulder length" at bounding box center [81, 265] width 87 height 9
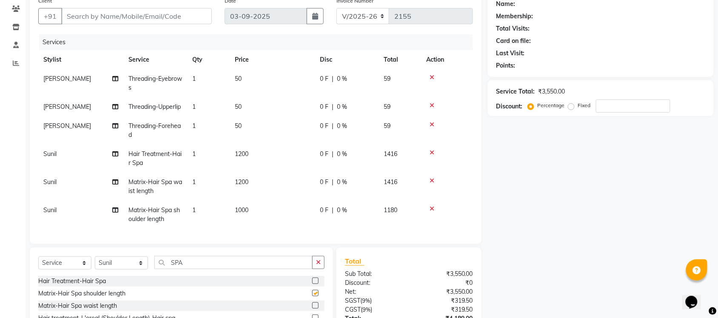
checkbox input "false"
click at [432, 156] on icon at bounding box center [432, 153] width 5 height 6
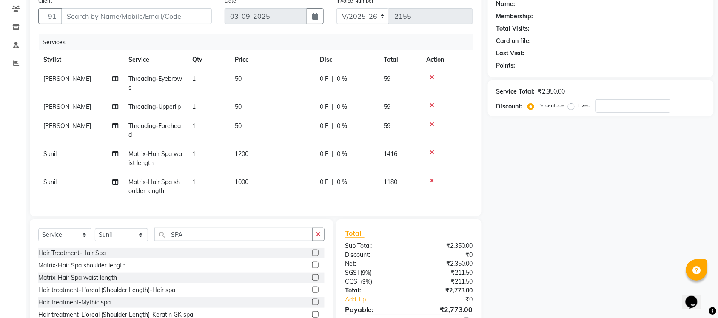
click at [432, 156] on icon at bounding box center [432, 153] width 5 height 6
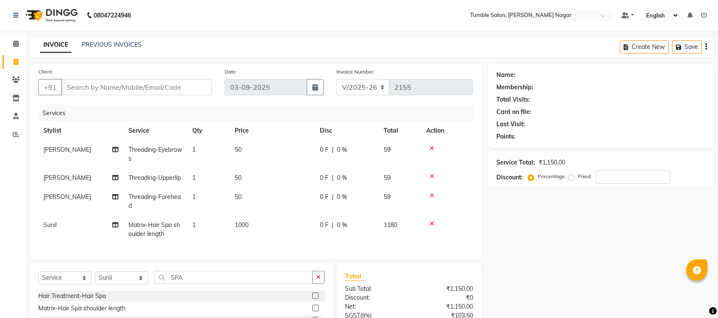
select select "8207"
select select "service"
select select "89715"
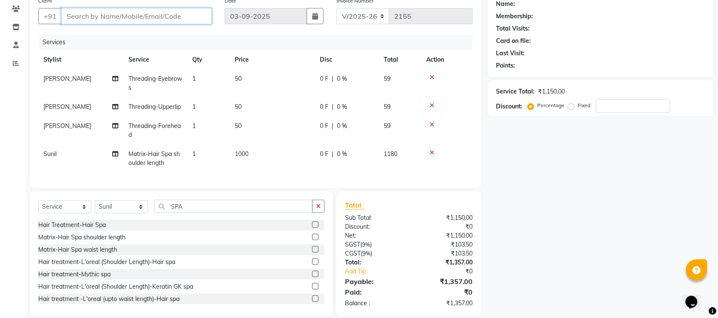
click at [106, 18] on input "Client" at bounding box center [136, 16] width 151 height 16
click at [348, 159] on div "0 F | 0 %" at bounding box center [347, 154] width 54 height 9
select select "89715"
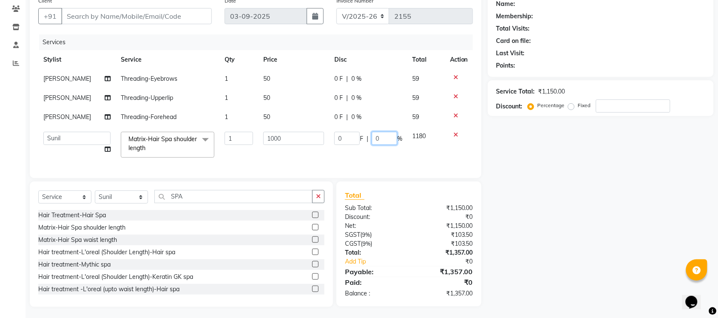
drag, startPoint x: 385, startPoint y: 140, endPoint x: 310, endPoint y: 131, distance: 75.8
click at [313, 131] on tr "Finance id [PERSON_NAME] Govind Krishna [PERSON_NAME] [PERSON_NAME] Nisha Purch…" at bounding box center [255, 145] width 435 height 36
type input "15.5"
click at [675, 195] on div "Name: Membership: Total Visits: Card on file: Last Visit: Points: Service Total…" at bounding box center [604, 150] width 232 height 314
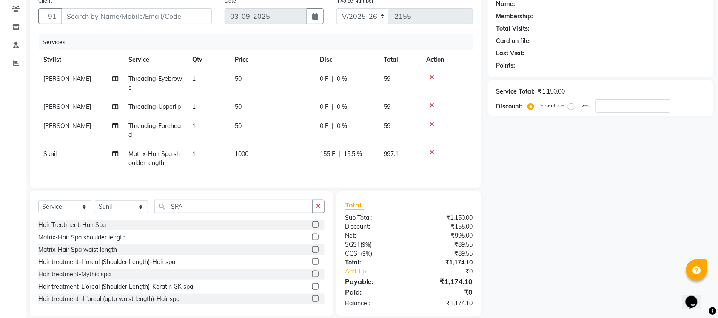
click at [349, 159] on span "15.5 %" at bounding box center [353, 154] width 18 height 9
select select "89715"
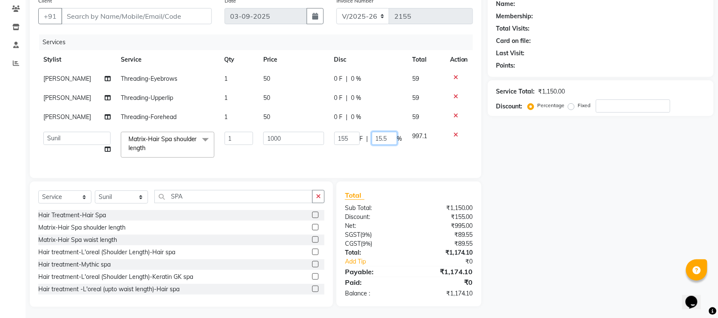
click at [387, 137] on input "15.5" at bounding box center [385, 138] width 26 height 13
type input "15.3"
click at [531, 171] on div "Name: Membership: Total Visits: Card on file: Last Visit: Points: Service Total…" at bounding box center [604, 150] width 232 height 314
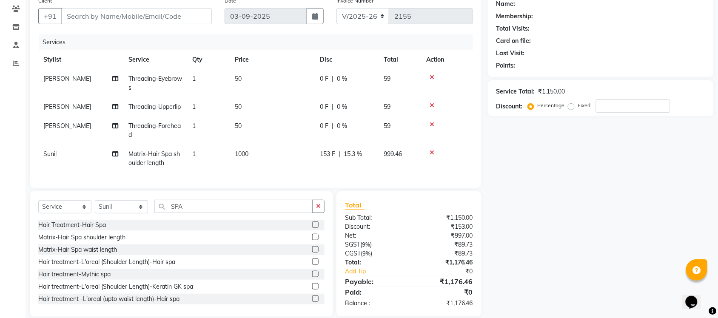
click at [350, 159] on span "15.3 %" at bounding box center [353, 154] width 18 height 9
select select "89715"
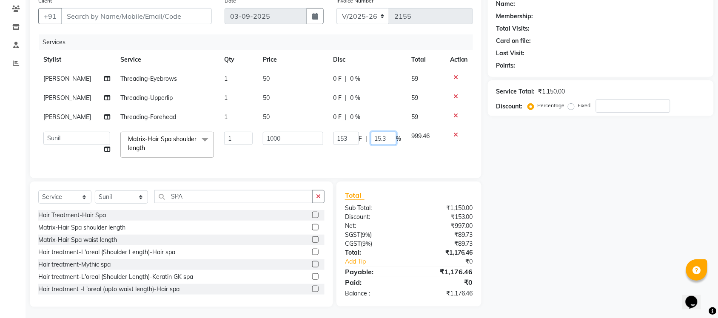
click at [389, 137] on input "15.3" at bounding box center [384, 138] width 26 height 13
type input "15.35"
click at [559, 174] on div "Name: Membership: Total Visits: Card on file: Last Visit: Points: Service Total…" at bounding box center [604, 150] width 232 height 314
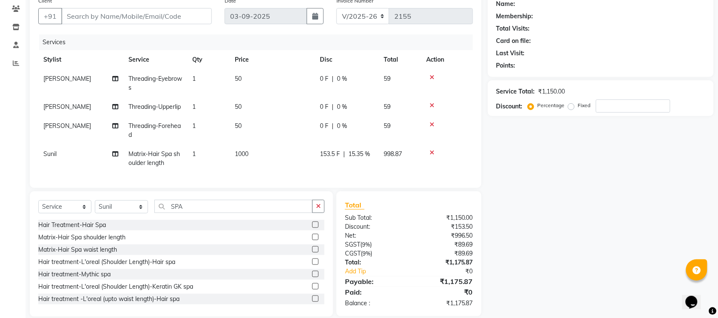
click at [362, 159] on span "15.35 %" at bounding box center [359, 154] width 22 height 9
select select "89715"
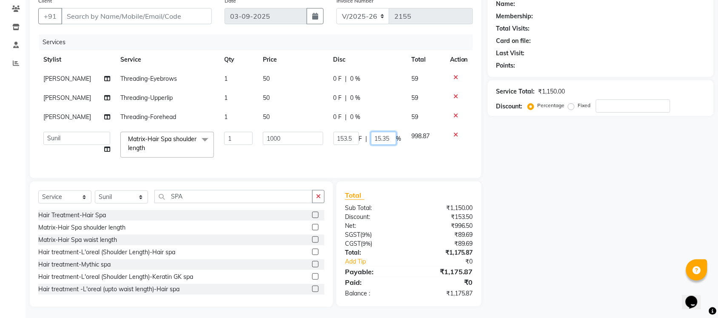
click at [391, 137] on input "15.35" at bounding box center [384, 138] width 26 height 13
type input "15.55"
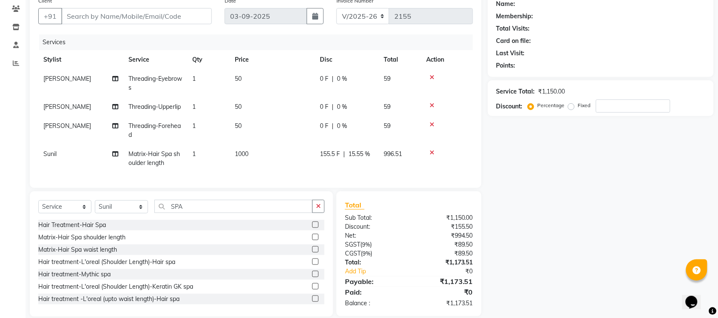
click at [600, 197] on div "Name: Membership: Total Visits: Card on file: Last Visit: Points: Service Total…" at bounding box center [604, 155] width 232 height 324
click at [356, 159] on span "15.55 %" at bounding box center [359, 154] width 22 height 9
select select "89715"
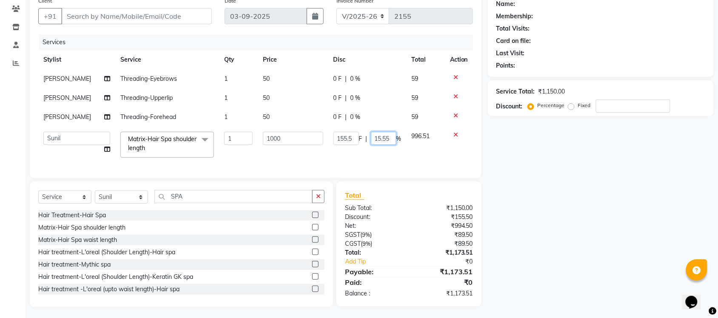
click at [390, 138] on input "15.55" at bounding box center [384, 138] width 26 height 13
type input "15.2"
click at [614, 196] on div "Name: Membership: Total Visits: Card on file: Last Visit: Points: Service Total…" at bounding box center [604, 150] width 232 height 314
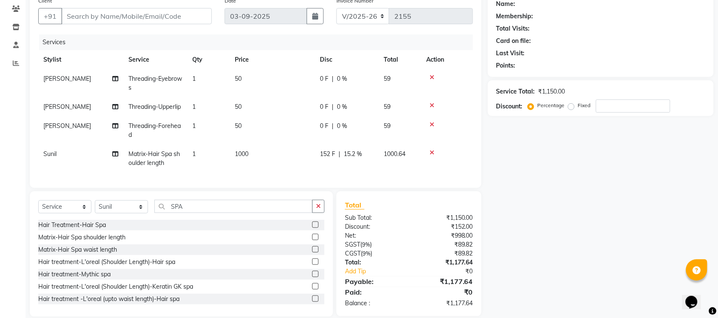
click at [350, 159] on span "15.2 %" at bounding box center [353, 154] width 18 height 9
select select "89715"
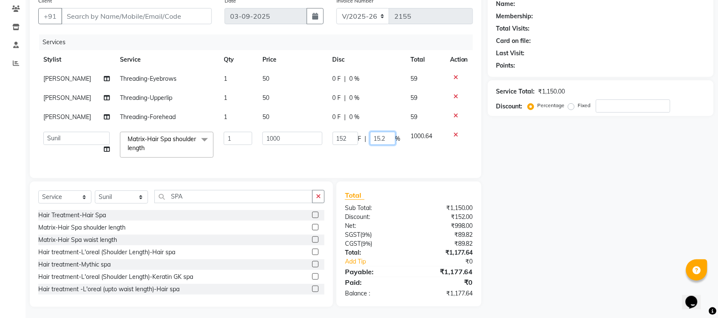
click at [392, 139] on input "15.2" at bounding box center [383, 138] width 26 height 13
type input "15.3"
click at [563, 188] on div "Name: Membership: Total Visits: Card on file: Last Visit: Points: Service Total…" at bounding box center [604, 150] width 232 height 314
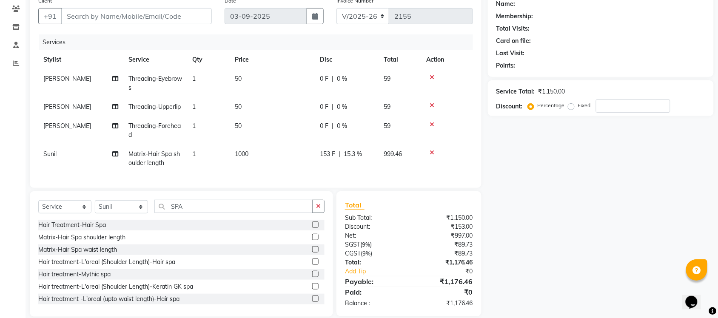
click at [347, 159] on span "15.3 %" at bounding box center [353, 154] width 18 height 9
select select "89715"
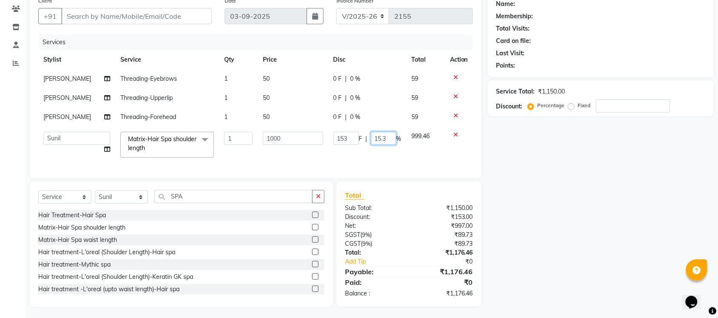
click at [390, 137] on input "15.3" at bounding box center [384, 138] width 26 height 13
type input "15.4"
click at [533, 198] on div "Name: Membership: Total Visits: Card on file: Last Visit: Points: Service Total…" at bounding box center [604, 150] width 232 height 314
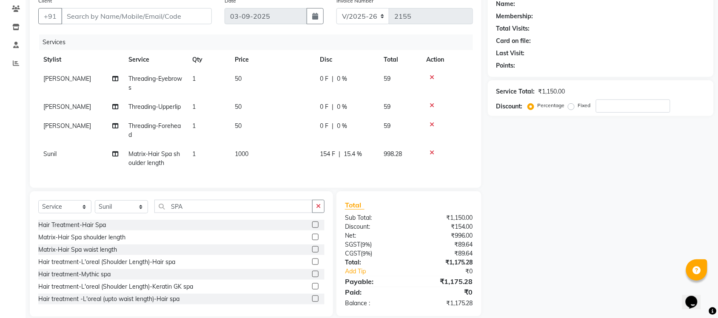
click at [356, 159] on span "15.4 %" at bounding box center [353, 154] width 18 height 9
select select "89715"
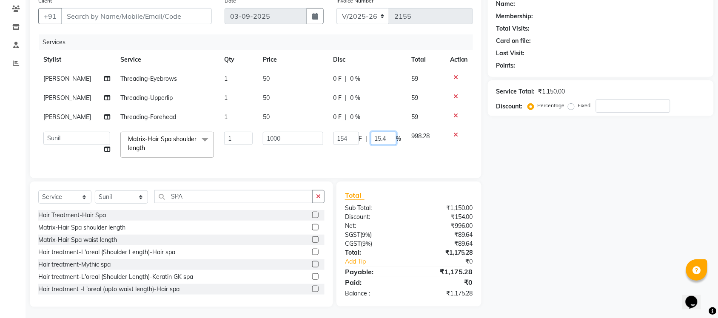
click at [386, 134] on input "15.4" at bounding box center [384, 138] width 26 height 13
type input "15.35"
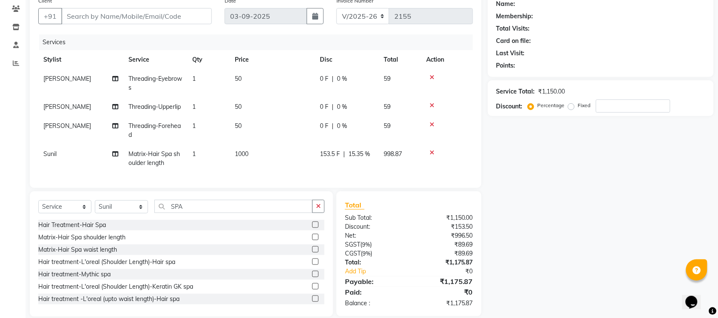
click at [528, 172] on div "Name: Membership: Total Visits: Card on file: Last Visit: Points: Service Total…" at bounding box center [604, 155] width 232 height 324
click at [372, 159] on div "153.5 F | 15.35 %" at bounding box center [347, 154] width 54 height 9
select select "89715"
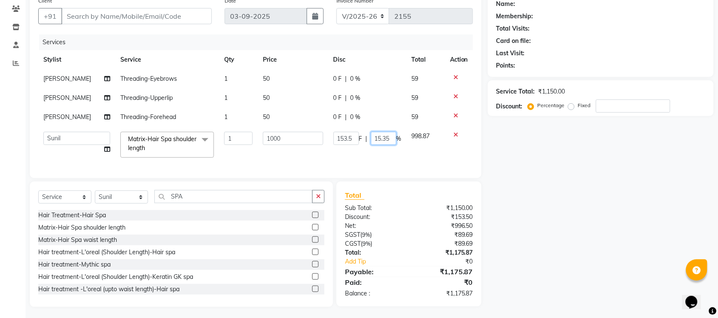
click at [390, 137] on input "15.35" at bounding box center [384, 138] width 26 height 13
type input "15.3"
click at [500, 173] on div "Name: Membership: Total Visits: Card on file: Last Visit: Points: Service Total…" at bounding box center [604, 150] width 232 height 314
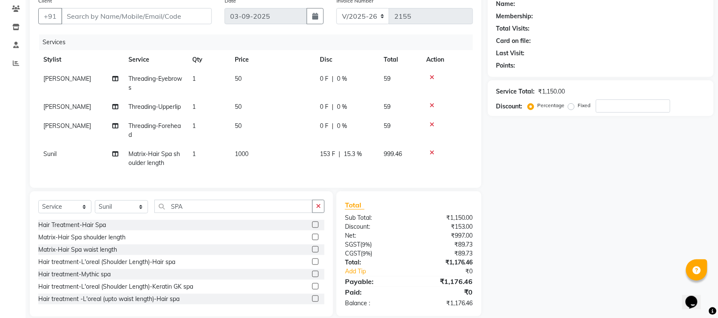
click at [332, 159] on span "153 F" at bounding box center [327, 154] width 15 height 9
select select "89715"
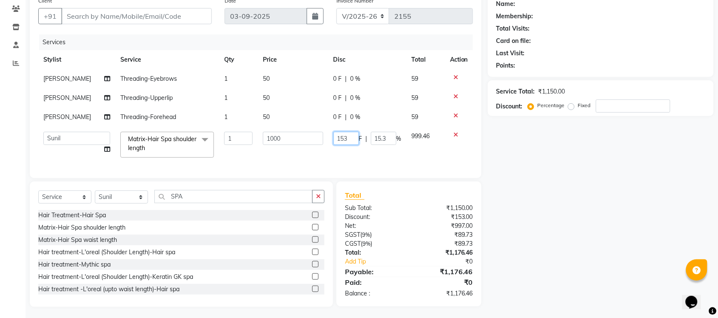
click at [348, 137] on input "153" at bounding box center [346, 138] width 26 height 13
type input "154"
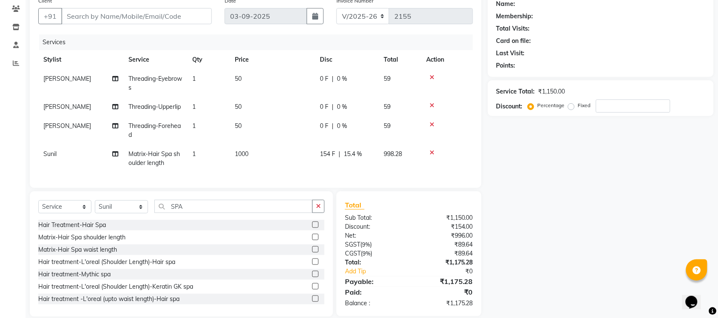
click at [609, 157] on div "Name: Membership: Total Visits: Card on file: Last Visit: Points: Service Total…" at bounding box center [604, 155] width 232 height 324
click at [332, 159] on span "154 F" at bounding box center [327, 154] width 15 height 9
select select "89715"
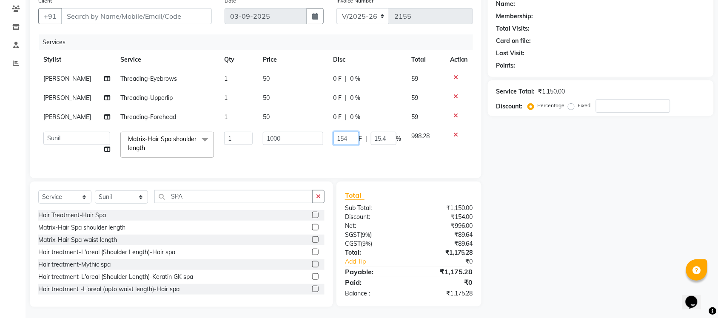
click at [350, 136] on input "154" at bounding box center [346, 138] width 26 height 13
type input "153.5"
click at [513, 167] on div "Name: Membership: Total Visits: Card on file: Last Visit: Points: Service Total…" at bounding box center [604, 150] width 232 height 314
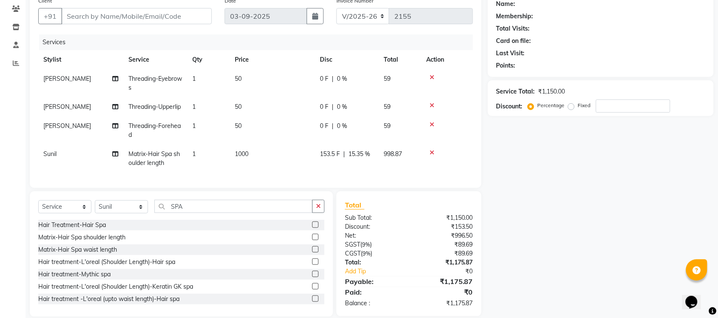
click at [336, 159] on span "153.5 F" at bounding box center [330, 154] width 20 height 9
select select "89715"
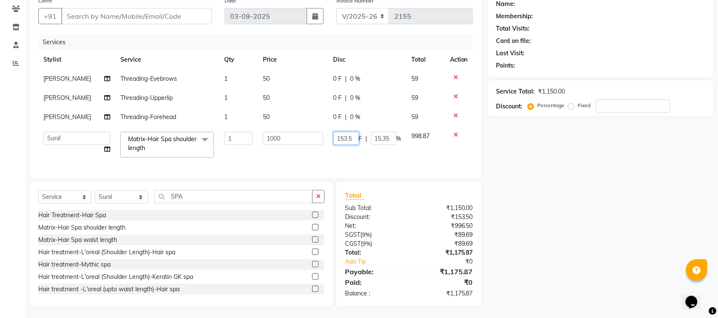
click at [351, 139] on input "153.5" at bounding box center [346, 138] width 26 height 13
type input "153.05"
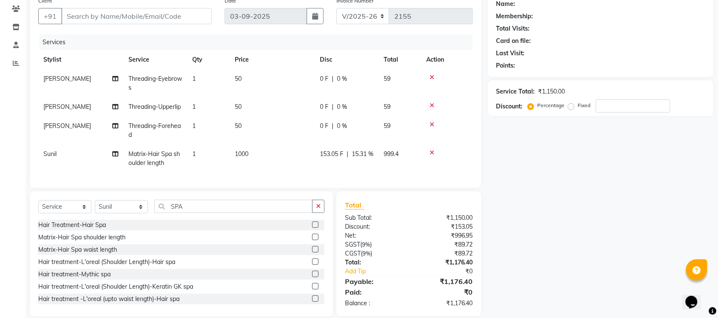
click at [537, 156] on div "Name: Membership: Total Visits: Card on file: Last Visit: Points: Service Total…" at bounding box center [604, 155] width 232 height 324
click at [334, 159] on span "153.05 F" at bounding box center [331, 154] width 23 height 9
select select "89715"
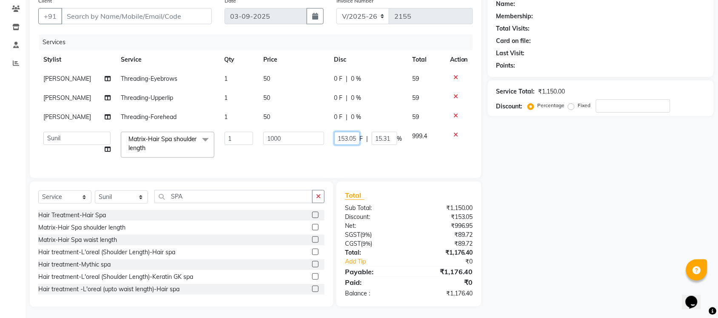
click at [353, 138] on input "153.05" at bounding box center [347, 138] width 26 height 13
type input "153.07"
click at [556, 175] on div "Name: Membership: Total Visits: Card on file: Last Visit: Points: Service Total…" at bounding box center [604, 150] width 232 height 314
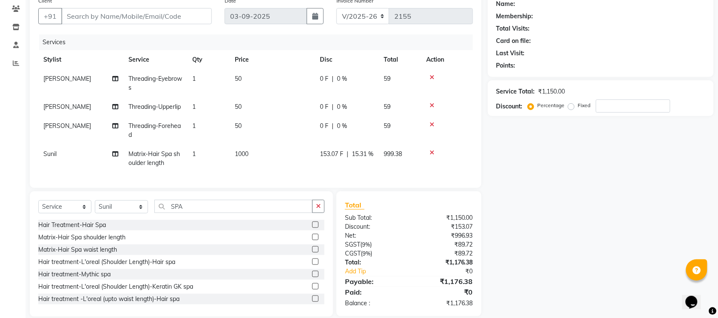
click at [334, 159] on span "153.07 F" at bounding box center [331, 154] width 23 height 9
select select "89715"
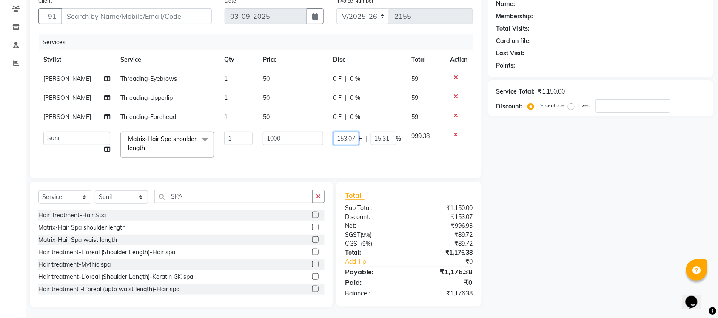
click at [352, 139] on input "153.07" at bounding box center [346, 138] width 26 height 13
type input "153.09"
click at [583, 200] on div "Name: Membership: Total Visits: Card on file: Last Visit: Points: Service Total…" at bounding box center [604, 150] width 232 height 314
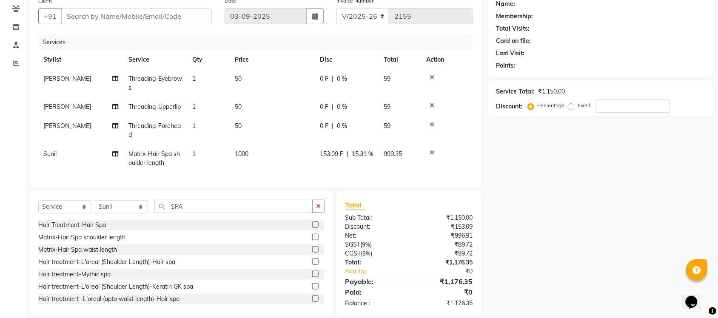
click at [334, 159] on span "153.09 F" at bounding box center [331, 154] width 23 height 9
select select "89715"
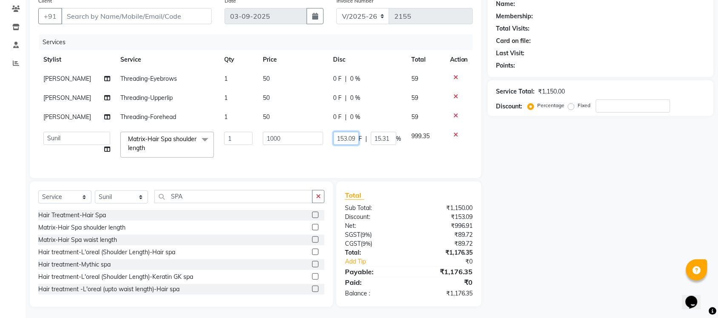
click at [349, 135] on input "153.09" at bounding box center [346, 138] width 26 height 13
type input "153.1"
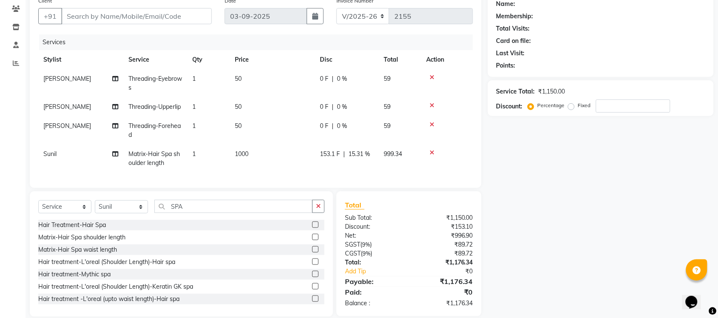
click at [575, 215] on div "Name: Membership: Total Visits: Card on file: Last Visit: Points: Service Total…" at bounding box center [604, 155] width 232 height 324
click at [332, 159] on span "153.1 F" at bounding box center [330, 154] width 20 height 9
select select "89715"
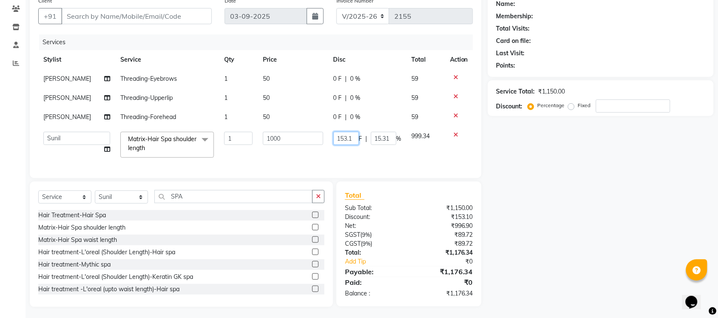
click at [352, 139] on input "153.1" at bounding box center [346, 138] width 26 height 13
type input "153.2"
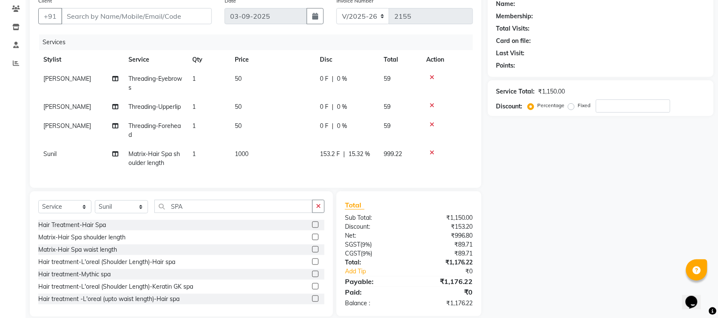
click at [565, 184] on div "Name: Membership: Total Visits: Card on file: Last Visit: Points: Service Total…" at bounding box center [604, 155] width 232 height 324
click at [336, 159] on span "153.2 F" at bounding box center [330, 154] width 20 height 9
select select "89715"
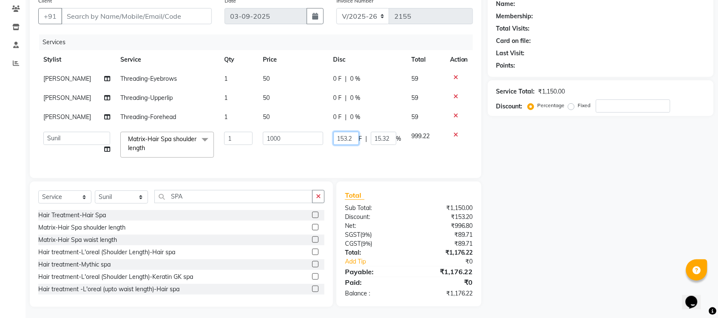
click at [353, 138] on input "153.2" at bounding box center [346, 138] width 26 height 13
type input "153.4"
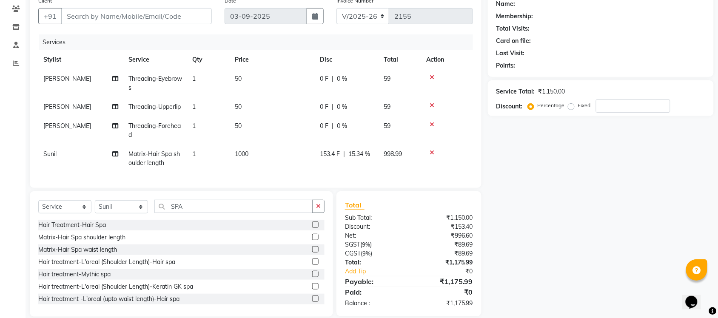
click at [580, 215] on div "Name: Membership: Total Visits: Card on file: Last Visit: Points: Service Total…" at bounding box center [604, 155] width 232 height 324
click at [334, 159] on span "153.4 F" at bounding box center [330, 154] width 20 height 9
select select "89715"
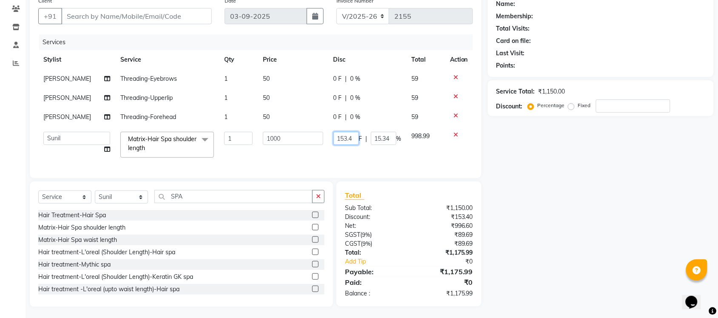
click at [352, 136] on input "153.4" at bounding box center [346, 138] width 26 height 13
type input "153.3"
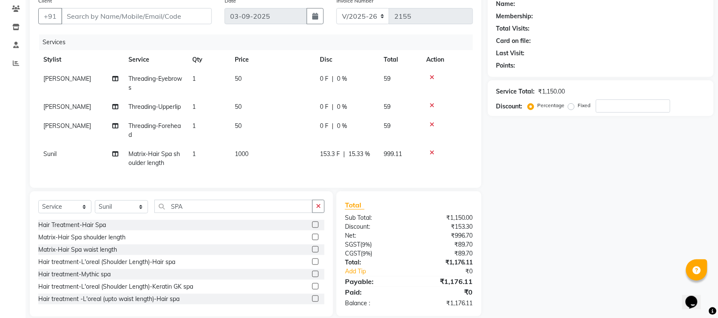
click at [555, 205] on div "Name: Membership: Total Visits: Card on file: Last Visit: Points: Service Total…" at bounding box center [604, 155] width 232 height 324
click at [339, 159] on span "153.3 F" at bounding box center [330, 154] width 20 height 9
select select "89715"
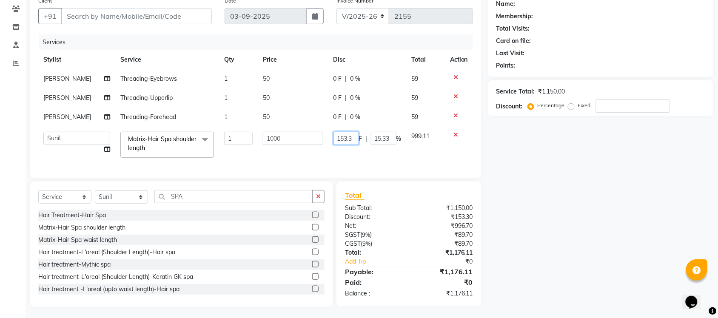
click at [352, 138] on input "153.3" at bounding box center [346, 138] width 26 height 13
type input "153.39"
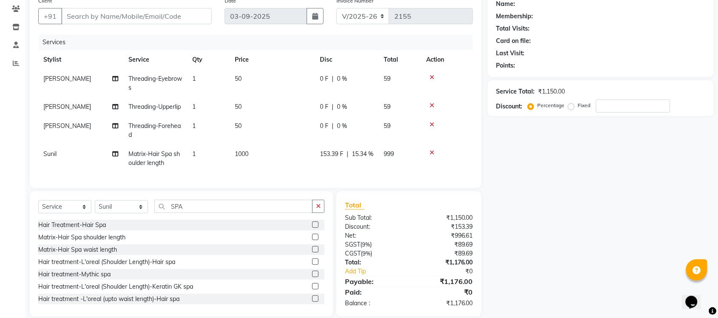
click at [542, 204] on div "Name: Membership: Total Visits: Card on file: Last Visit: Points: Service Total…" at bounding box center [604, 155] width 232 height 324
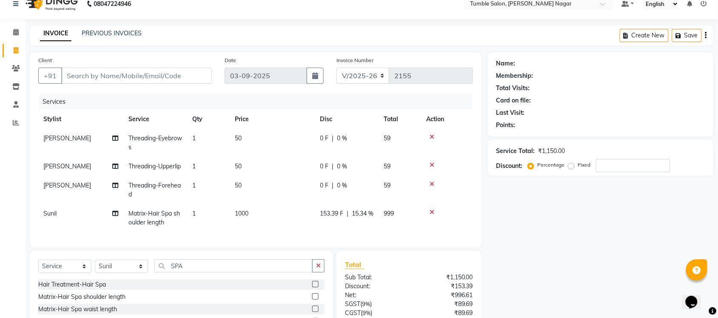
scroll to position [0, 0]
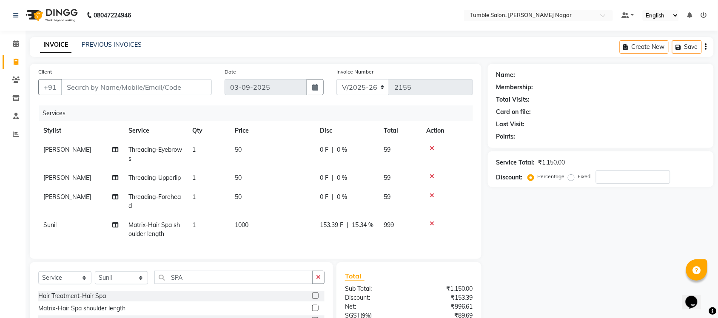
drag, startPoint x: 183, startPoint y: 75, endPoint x: 177, endPoint y: 81, distance: 8.4
click at [177, 80] on div "Client +91" at bounding box center [125, 84] width 186 height 35
click at [177, 83] on input "Client" at bounding box center [136, 87] width 151 height 16
type input "8"
type input "0"
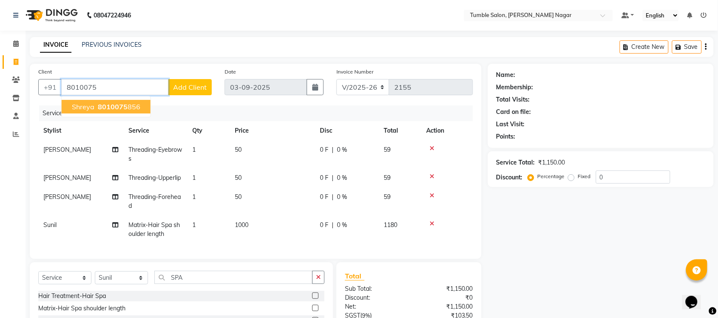
click at [136, 110] on ngb-highlight "8010075 856" at bounding box center [118, 107] width 44 height 9
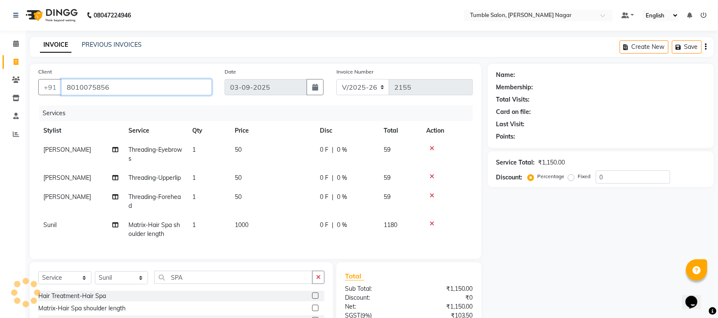
type input "8010075856"
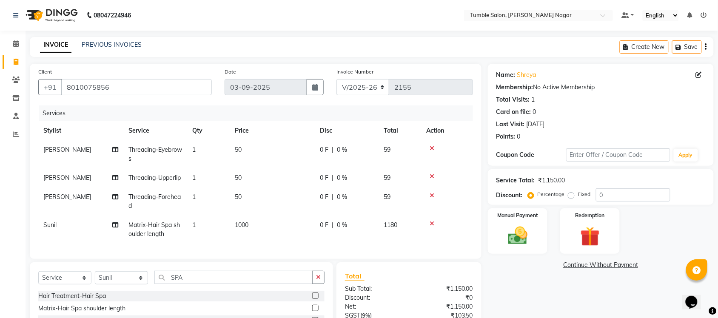
scroll to position [99, 0]
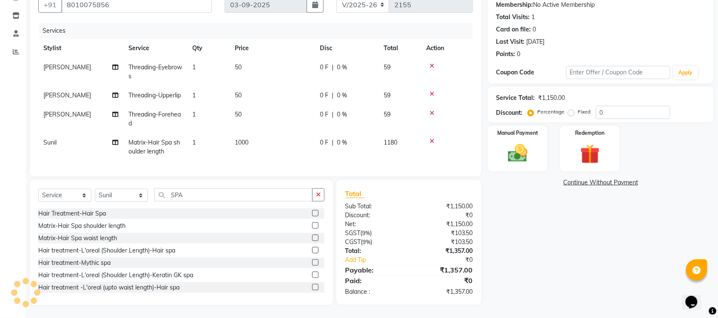
click at [322, 138] on span "0 F" at bounding box center [324, 142] width 9 height 9
select select "89715"
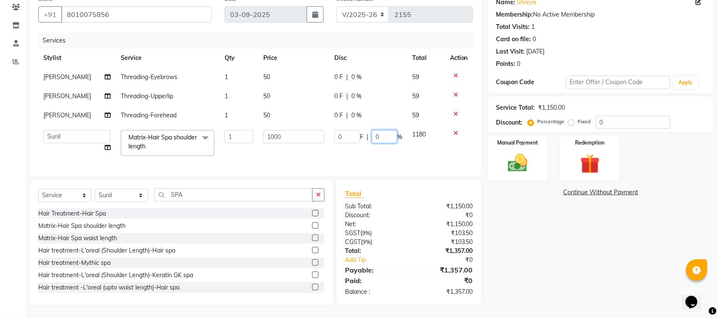
drag, startPoint x: 387, startPoint y: 126, endPoint x: 298, endPoint y: 133, distance: 89.2
click at [298, 133] on tr "Finance id [PERSON_NAME] Govind Krishna [PERSON_NAME] [PERSON_NAME] Nisha Purch…" at bounding box center [255, 143] width 435 height 36
type input "15.34"
click at [511, 275] on div "Name: Shreya Membership: No Active Membership Total Visits: 1 Card on file: 0 L…" at bounding box center [604, 148] width 232 height 314
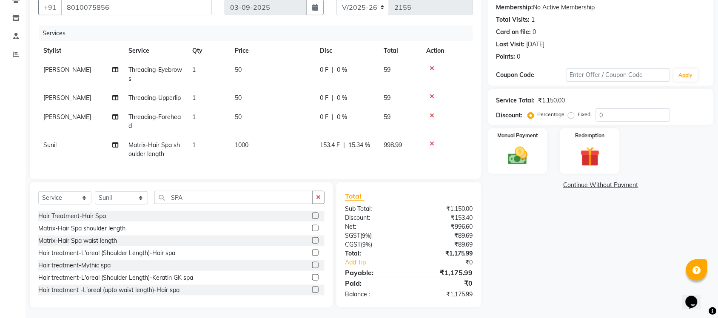
click at [330, 150] on span "153.4 F" at bounding box center [330, 145] width 20 height 9
select select "89715"
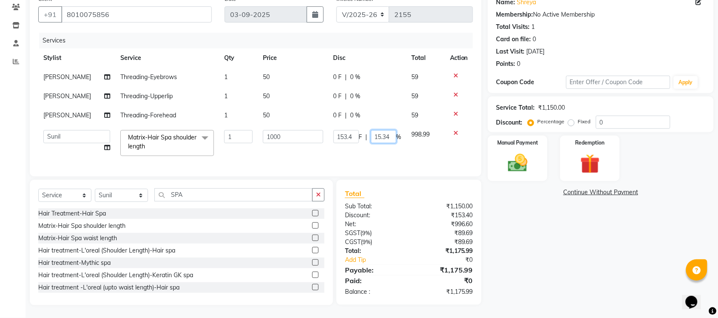
click at [377, 130] on input "15.34" at bounding box center [384, 136] width 26 height 13
click at [391, 130] on input "15.34" at bounding box center [384, 136] width 26 height 13
type input "15.33"
click at [565, 245] on div "Name: Shreya Membership: No Active Membership Total Visits: 1 Card on file: 0 L…" at bounding box center [604, 148] width 232 height 314
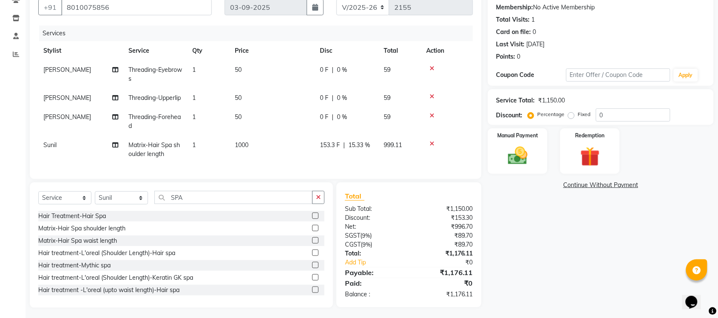
click at [362, 150] on span "15.33 %" at bounding box center [359, 145] width 22 height 9
select select "89715"
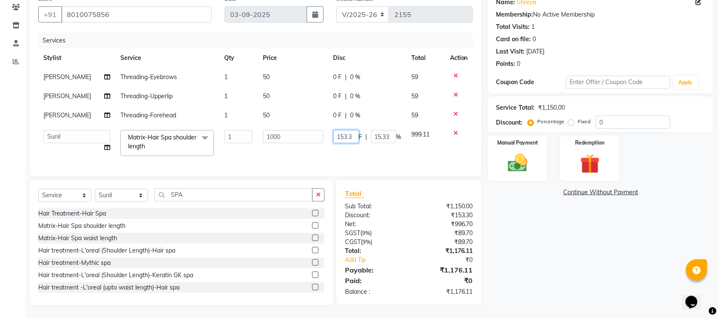
click at [352, 130] on input "153.3" at bounding box center [346, 136] width 26 height 13
type input "153.34"
click at [553, 254] on div "Name: Shreya Membership: No Active Membership Total Visits: 1 Card on file: 0 L…" at bounding box center [604, 148] width 232 height 314
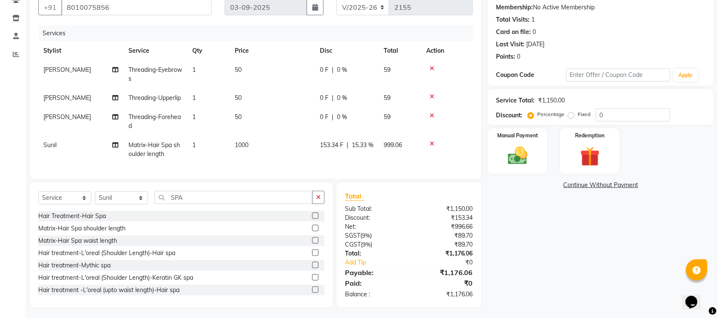
click at [343, 150] on span "153.34 F" at bounding box center [331, 145] width 23 height 9
select select "89715"
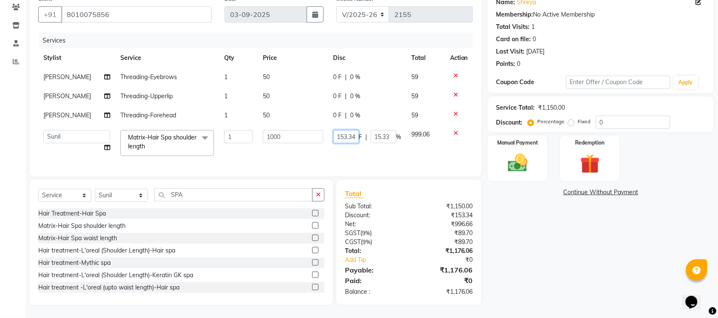
click at [350, 130] on input "153.34" at bounding box center [346, 136] width 26 height 13
type input "153.35"
click at [596, 276] on div "Name: Shreya Membership: No Active Membership Total Visits: 1 Card on file: 0 L…" at bounding box center [604, 148] width 232 height 314
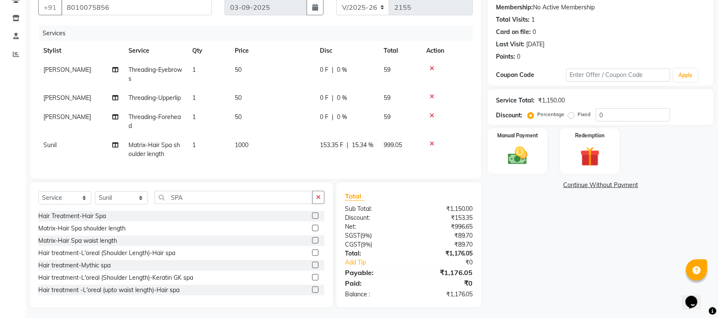
click at [332, 150] on span "153.35 F" at bounding box center [331, 145] width 23 height 9
select select "89715"
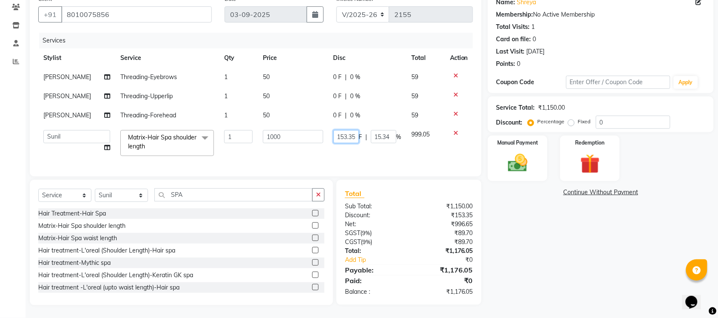
click at [350, 130] on input "153.35" at bounding box center [346, 136] width 26 height 13
type input "153.357"
click at [522, 242] on div "Name: Shreya Membership: No Active Membership Total Visits: 1 Card on file: 0 L…" at bounding box center [604, 148] width 232 height 314
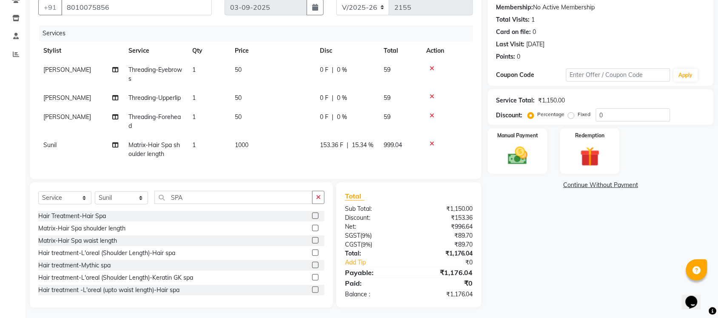
click at [338, 150] on span "153.36 F" at bounding box center [331, 145] width 23 height 9
select select "89715"
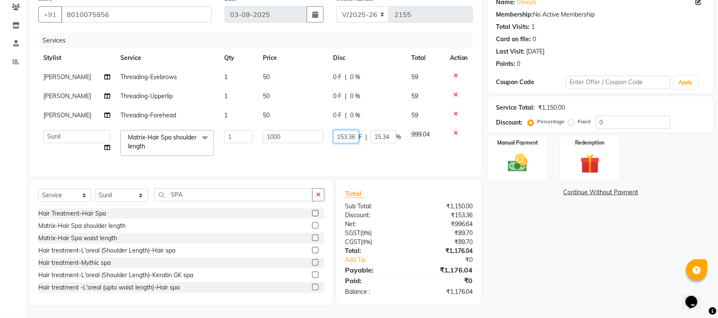
click at [351, 130] on input "153.36" at bounding box center [346, 136] width 26 height 13
type input "153.37"
click at [537, 219] on div "Name: Shreya Membership: No Active Membership Total Visits: 1 Card on file: 0 L…" at bounding box center [604, 148] width 232 height 314
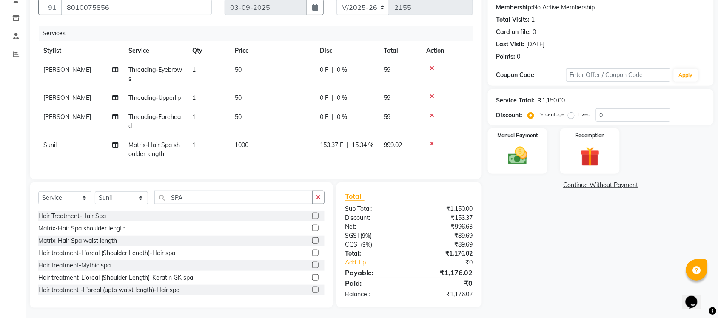
click at [337, 150] on span "153.37 F" at bounding box center [331, 145] width 23 height 9
select select "89715"
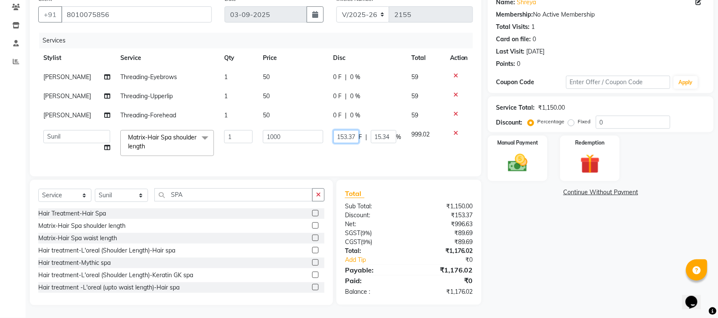
click at [349, 130] on input "153.37" at bounding box center [346, 136] width 26 height 13
type input "153.39"
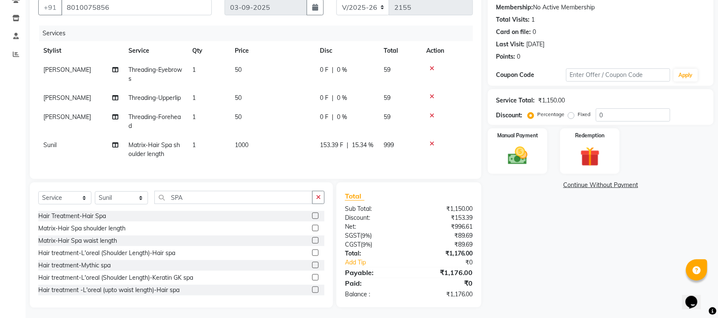
click at [539, 250] on div "Name: Shreya Membership: No Active Membership Total Visits: 1 Card on file: 0 L…" at bounding box center [604, 146] width 232 height 324
click at [519, 153] on img at bounding box center [517, 155] width 33 height 23
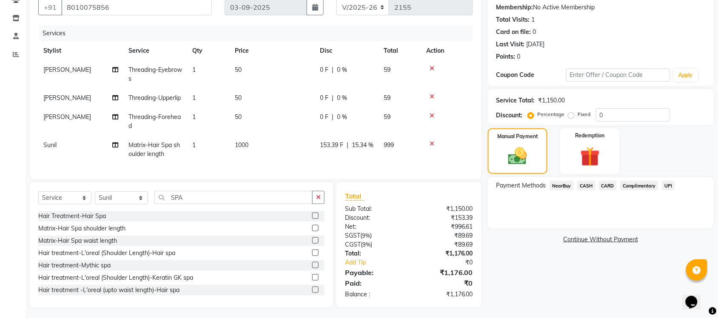
scroll to position [99, 0]
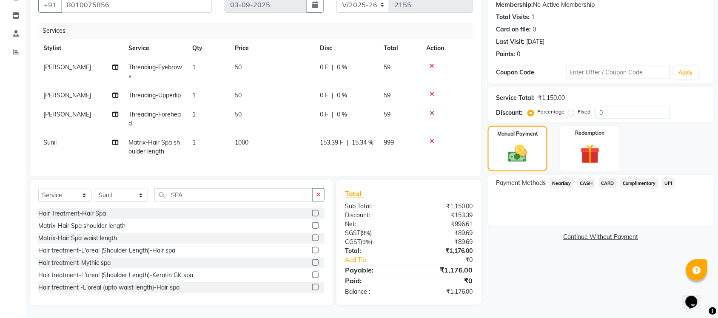
click at [672, 178] on span "UPI" at bounding box center [668, 183] width 13 height 10
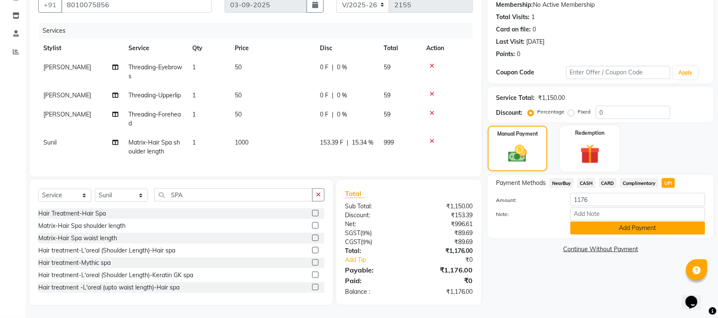
click at [615, 222] on button "Add Payment" at bounding box center [637, 228] width 135 height 13
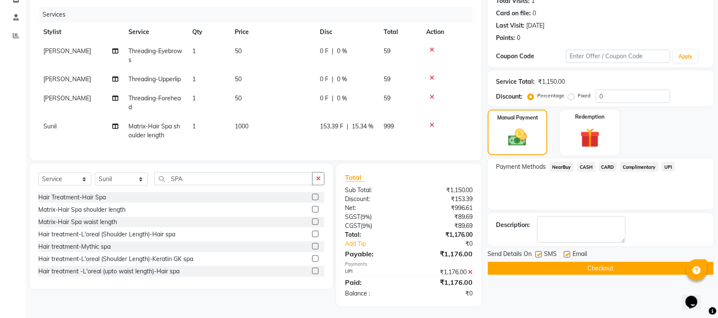
click at [578, 272] on button "Checkout" at bounding box center [601, 268] width 226 height 13
